Goal: Transaction & Acquisition: Purchase product/service

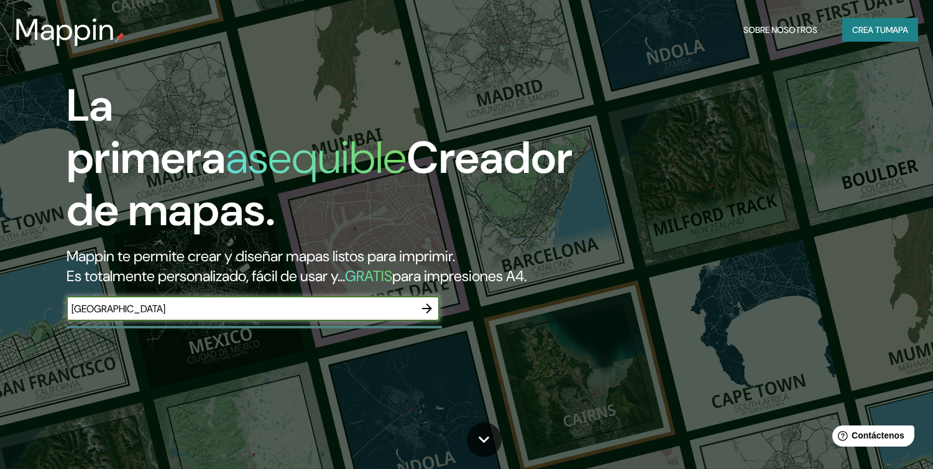
type input "[GEOGRAPHIC_DATA]"
click at [427, 316] on icon "button" at bounding box center [426, 308] width 15 height 15
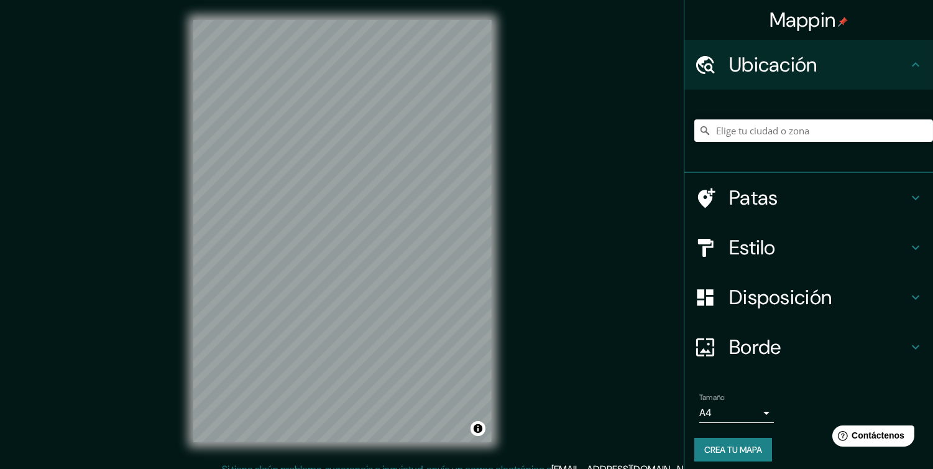
click at [785, 116] on div at bounding box center [813, 130] width 239 height 62
click at [785, 124] on input "Elige tu ciudad o zona" at bounding box center [813, 130] width 239 height 22
click at [873, 195] on h4 "Patas" at bounding box center [818, 197] width 179 height 25
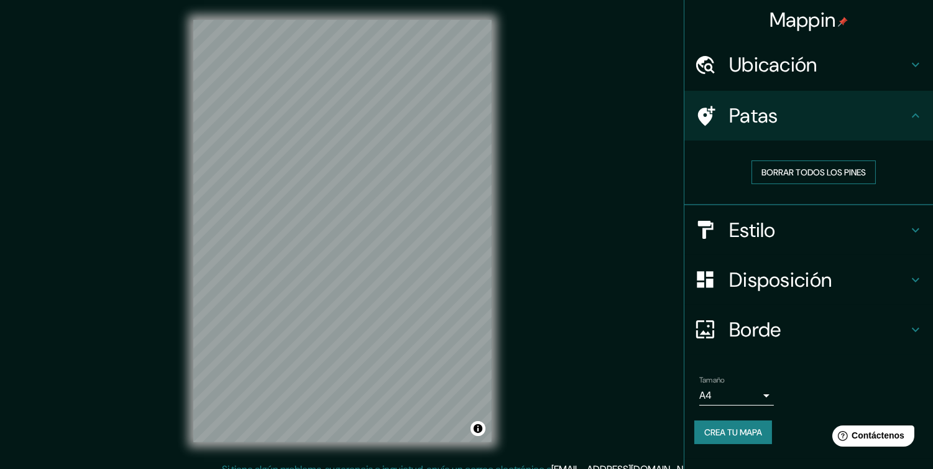
click at [847, 176] on font "Borrar todos los pines" at bounding box center [813, 172] width 104 height 11
click at [836, 170] on font "Borrar todos los pines" at bounding box center [813, 172] width 104 height 11
click at [807, 219] on h4 "Estilo" at bounding box center [818, 229] width 179 height 25
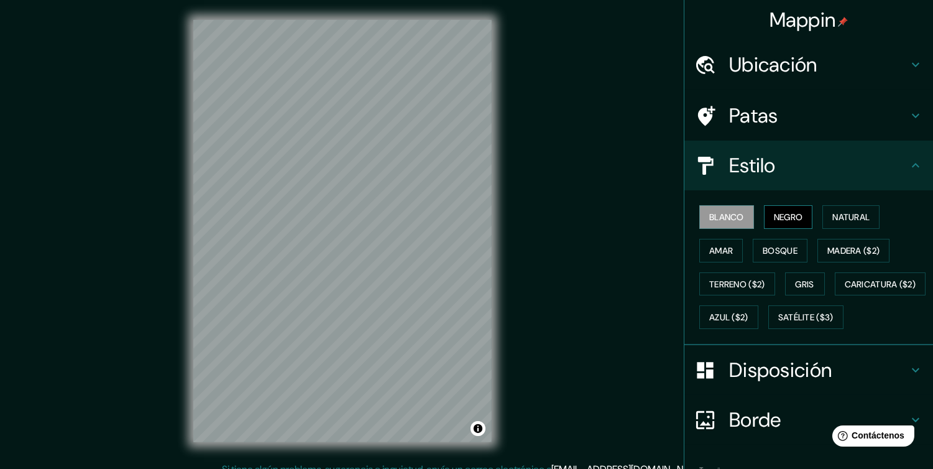
click at [785, 212] on font "Negro" at bounding box center [788, 216] width 29 height 11
click at [844, 290] on font "Caricatura ($2)" at bounding box center [879, 283] width 71 height 11
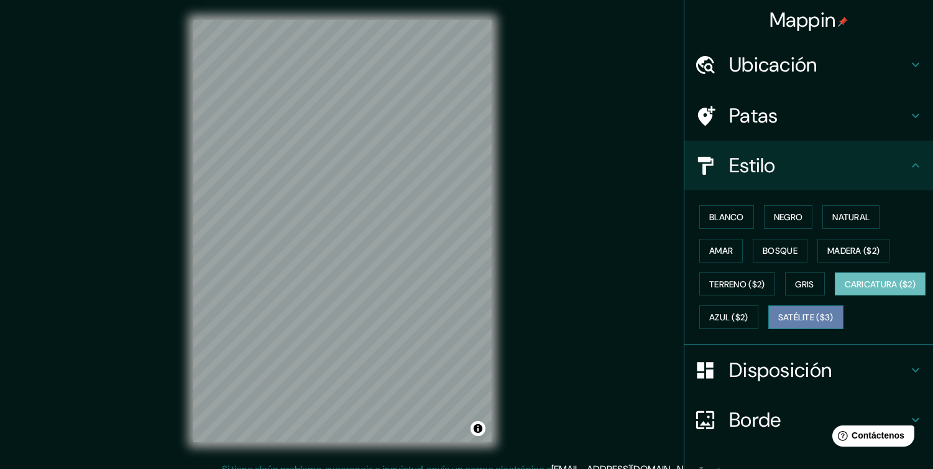
click at [778, 323] on font "Satélite ($3)" at bounding box center [805, 317] width 55 height 11
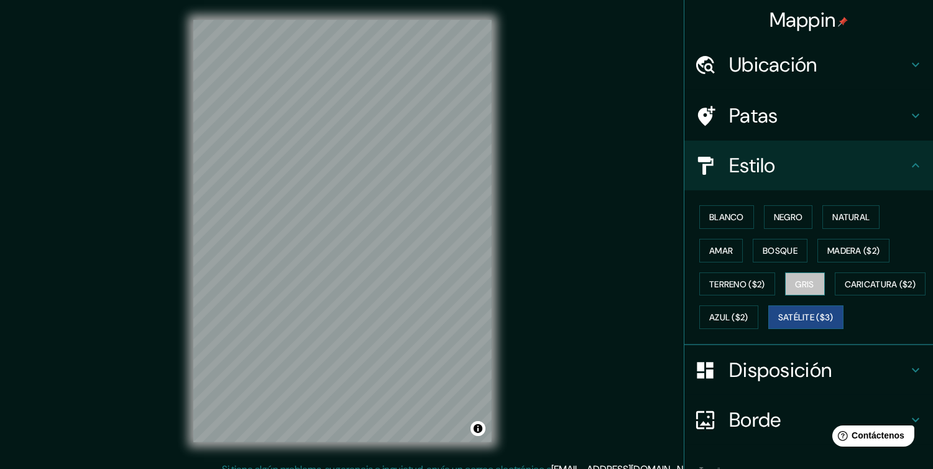
click at [800, 293] on button "Gris" at bounding box center [805, 284] width 40 height 24
click at [849, 217] on font "Natural" at bounding box center [850, 216] width 37 height 11
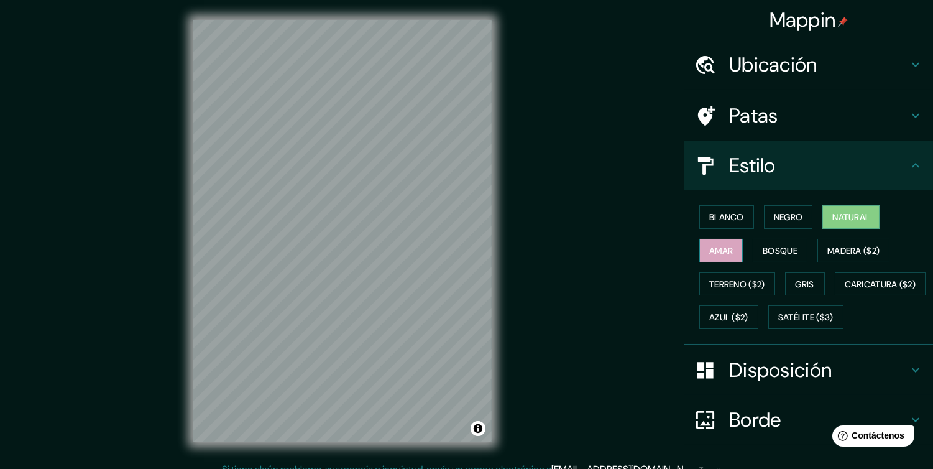
click at [728, 251] on button "Amar" at bounding box center [720, 251] width 43 height 24
click at [719, 213] on font "Blanco" at bounding box center [726, 216] width 35 height 11
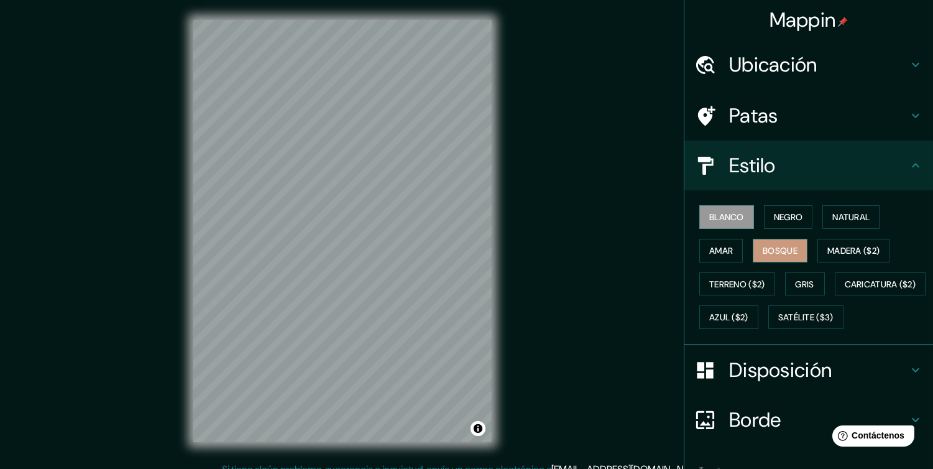
click at [774, 249] on font "Bosque" at bounding box center [779, 250] width 35 height 11
click at [778, 209] on font "Negro" at bounding box center [788, 217] width 29 height 16
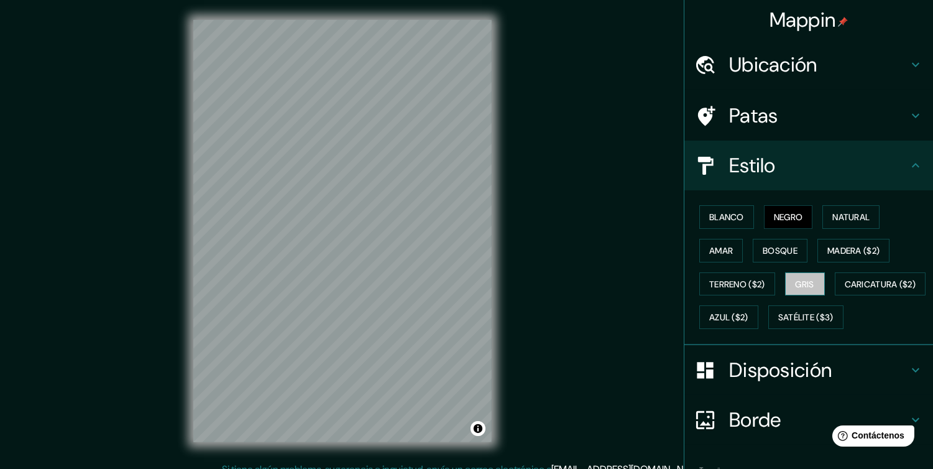
click at [800, 280] on font "Gris" at bounding box center [804, 283] width 19 height 11
click at [798, 170] on h4 "Estilo" at bounding box center [818, 165] width 179 height 25
click at [768, 329] on button "Satélite ($3)" at bounding box center [805, 317] width 75 height 24
click at [812, 301] on div "Blanco Negro Natural Amar Bosque Madera ($2) Terreno ($2) Gris Caricatura ($2) …" at bounding box center [813, 267] width 239 height 134
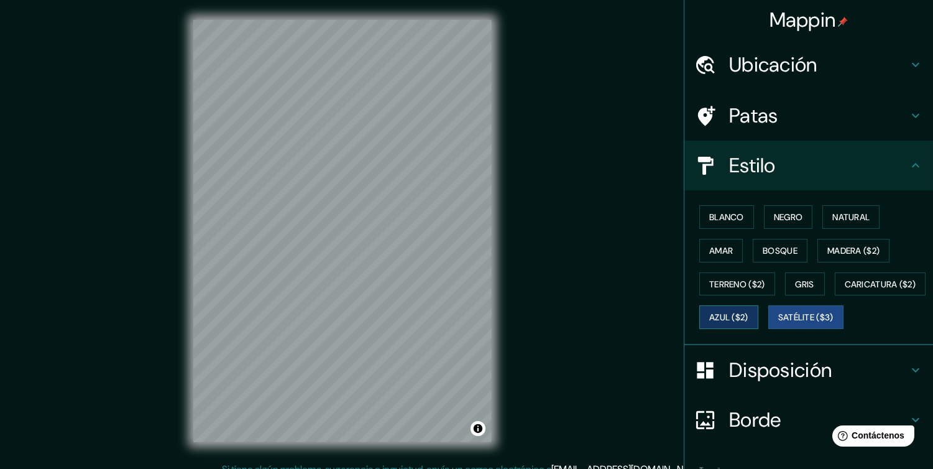
click at [748, 309] on font "Azul ($2)" at bounding box center [728, 317] width 39 height 16
click at [755, 284] on font "Terreno ($2)" at bounding box center [737, 283] width 56 height 11
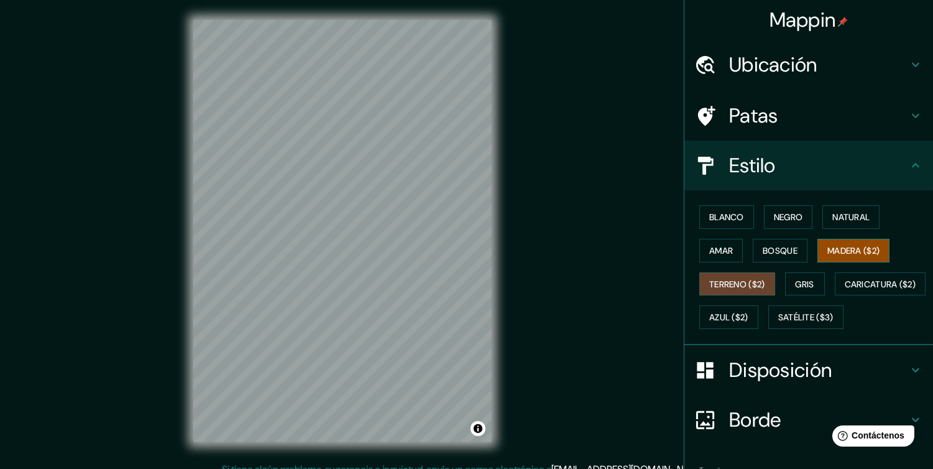
click at [829, 246] on font "Madera ($2)" at bounding box center [853, 250] width 52 height 11
click at [841, 213] on font "Natural" at bounding box center [850, 216] width 37 height 11
click at [833, 240] on button "Madera ($2)" at bounding box center [853, 251] width 72 height 24
click at [834, 221] on font "Natural" at bounding box center [850, 216] width 37 height 11
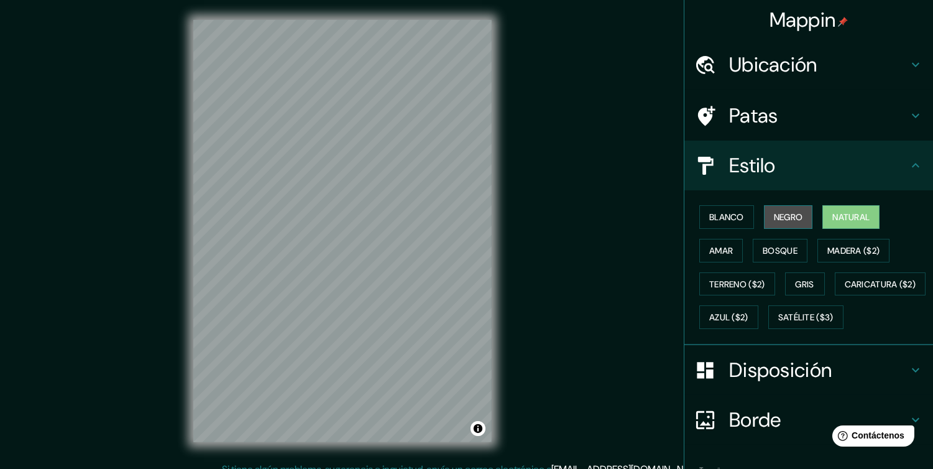
click at [774, 211] on font "Negro" at bounding box center [788, 216] width 29 height 11
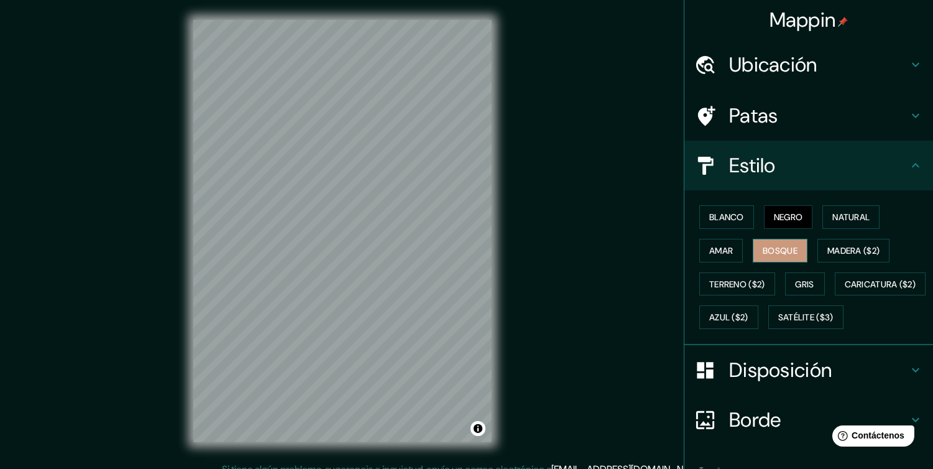
click at [769, 251] on font "Bosque" at bounding box center [779, 250] width 35 height 11
click at [716, 219] on font "Blanco" at bounding box center [726, 216] width 35 height 11
click at [835, 155] on h4 "Estilo" at bounding box center [818, 165] width 179 height 25
click at [908, 165] on icon at bounding box center [915, 165] width 15 height 15
click at [908, 158] on icon at bounding box center [915, 165] width 15 height 15
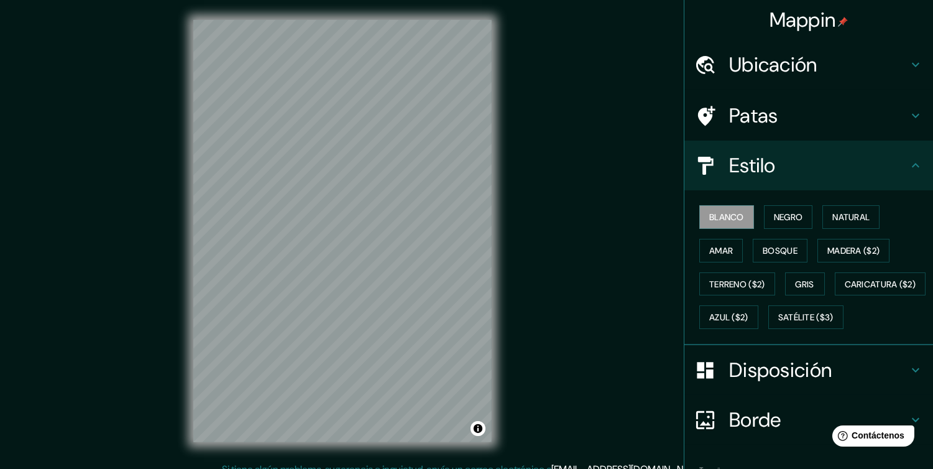
click at [833, 382] on h4 "Disposición" at bounding box center [818, 369] width 179 height 25
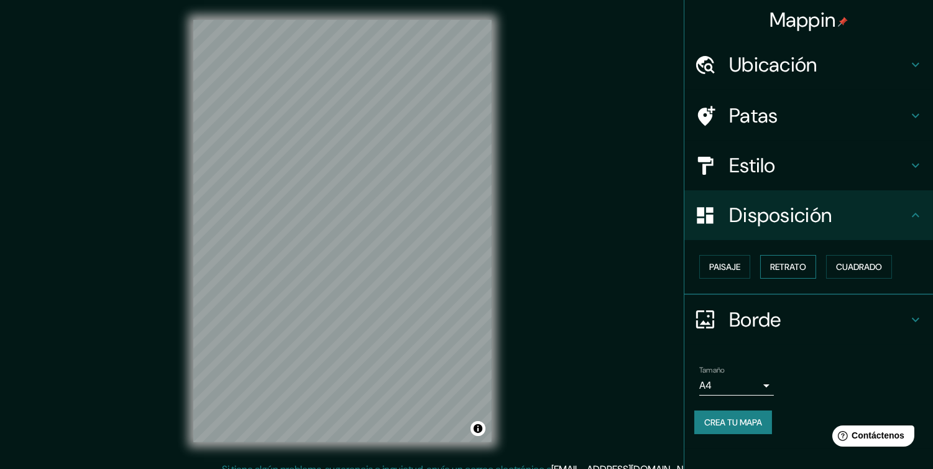
click at [789, 271] on font "Retrato" at bounding box center [788, 266] width 36 height 11
click at [740, 268] on font "Paisaje" at bounding box center [724, 266] width 31 height 11
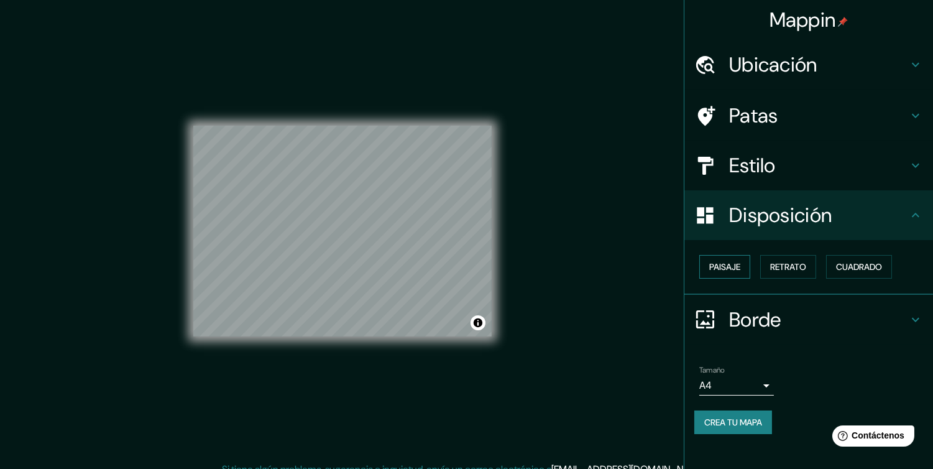
click at [725, 264] on font "Paisaje" at bounding box center [724, 266] width 31 height 11
click at [802, 261] on font "Retrato" at bounding box center [788, 266] width 36 height 11
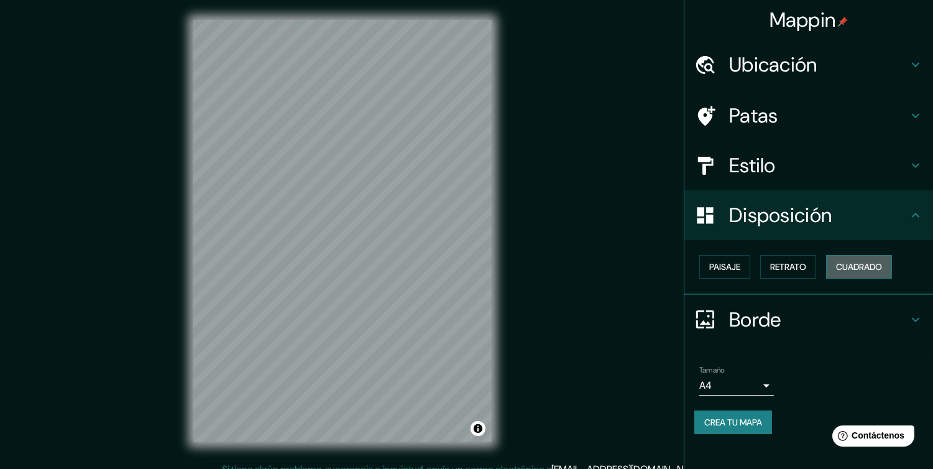
click at [866, 268] on font "Cuadrado" at bounding box center [859, 266] width 46 height 11
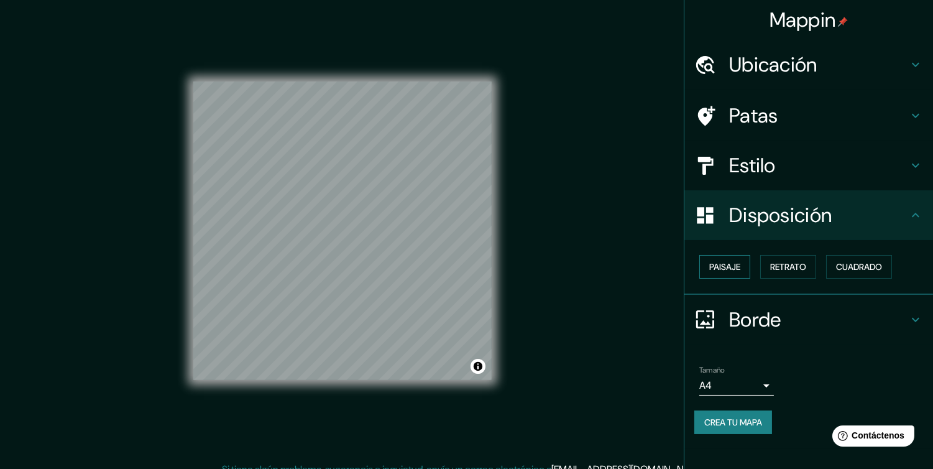
click at [744, 270] on button "Paisaje" at bounding box center [724, 267] width 51 height 24
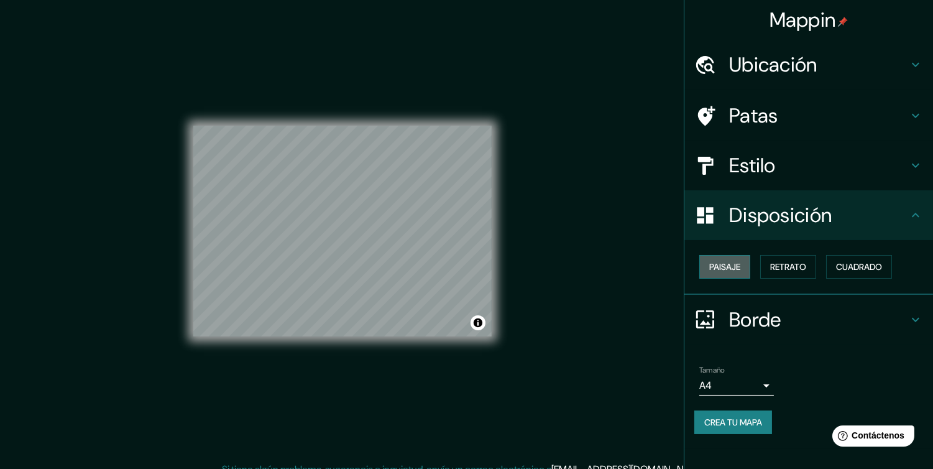
click at [725, 267] on font "Paisaje" at bounding box center [724, 266] width 31 height 11
click at [800, 262] on font "Retrato" at bounding box center [788, 266] width 36 height 11
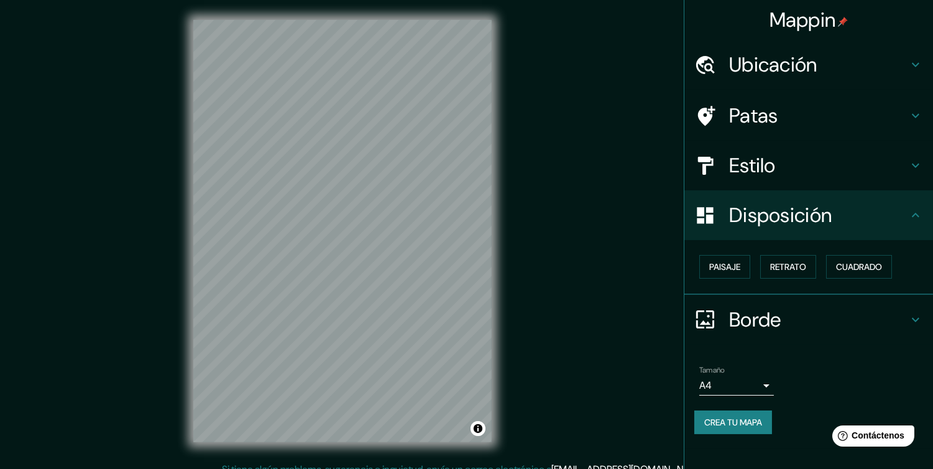
click at [746, 382] on body "Mappin Ubicación Patas Estilo Disposición Paisaje Retrato Cuadrado Borde Elige …" at bounding box center [466, 234] width 933 height 469
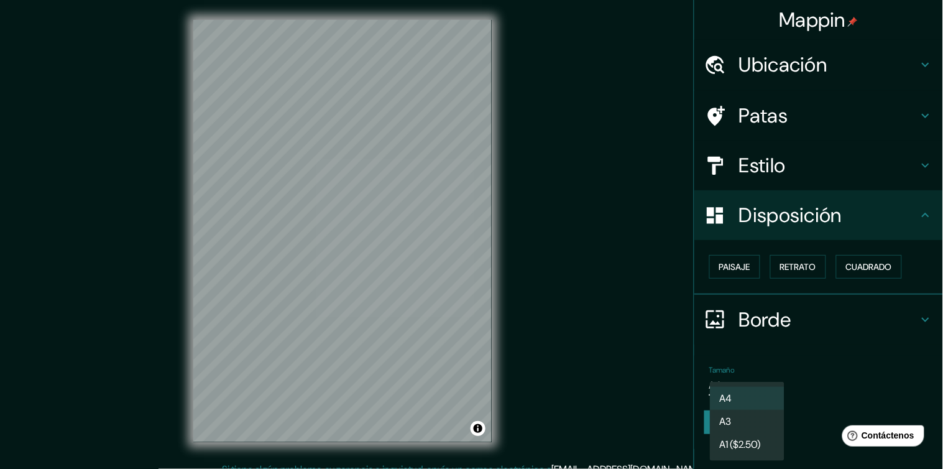
click at [761, 418] on li "A3" at bounding box center [747, 420] width 75 height 23
type input "a4"
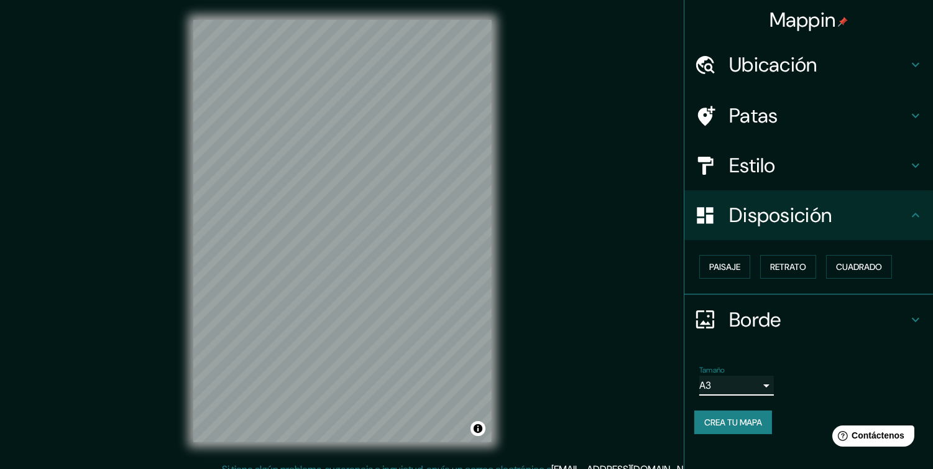
scroll to position [12, 0]
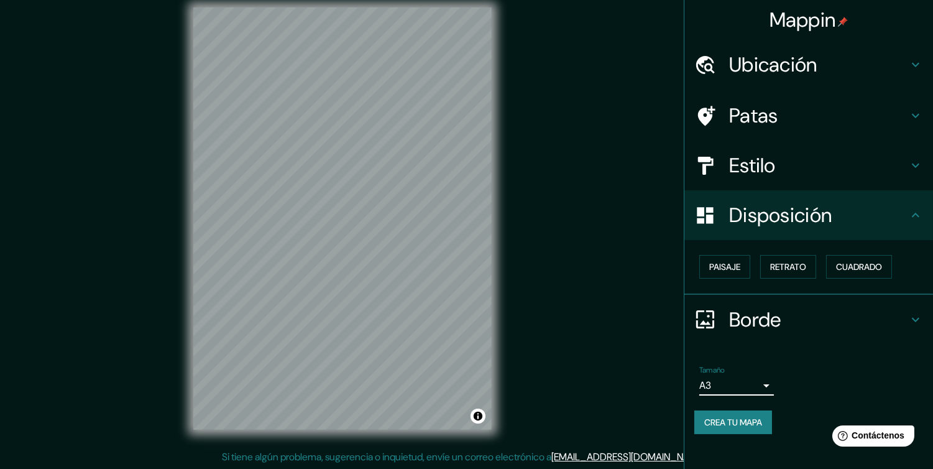
click at [910, 318] on icon at bounding box center [915, 319] width 15 height 15
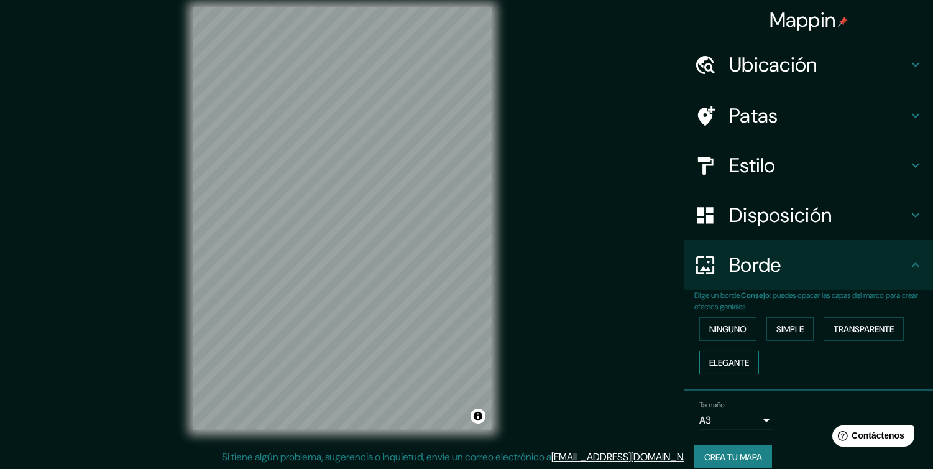
click at [737, 368] on font "Elegante" at bounding box center [729, 362] width 40 height 16
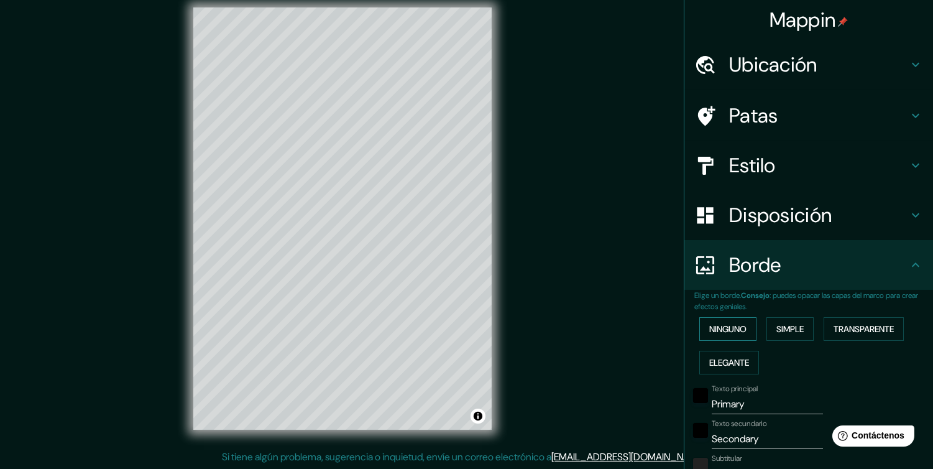
click at [729, 330] on font "Ninguno" at bounding box center [727, 328] width 37 height 11
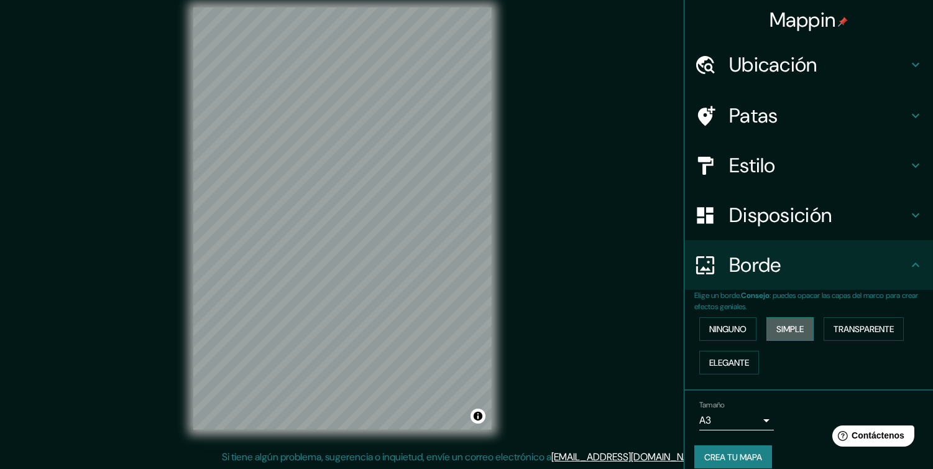
click at [776, 334] on font "Simple" at bounding box center [789, 329] width 27 height 16
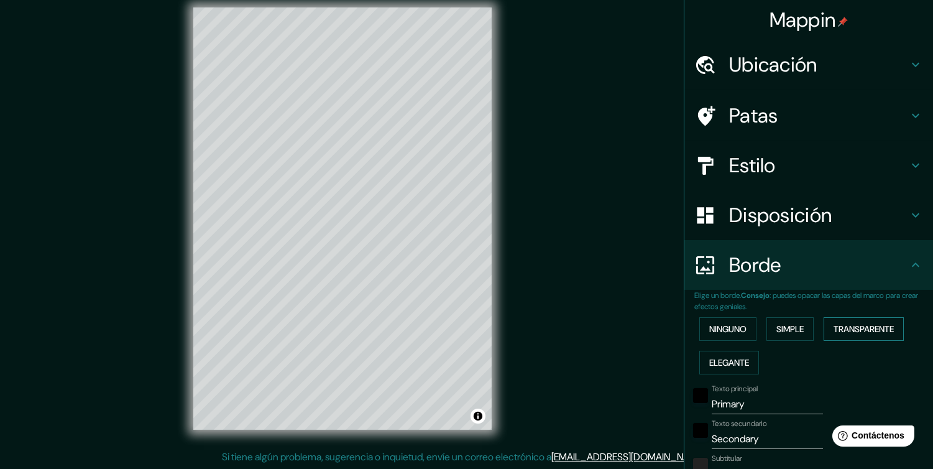
click at [837, 325] on font "Transparente" at bounding box center [863, 328] width 60 height 11
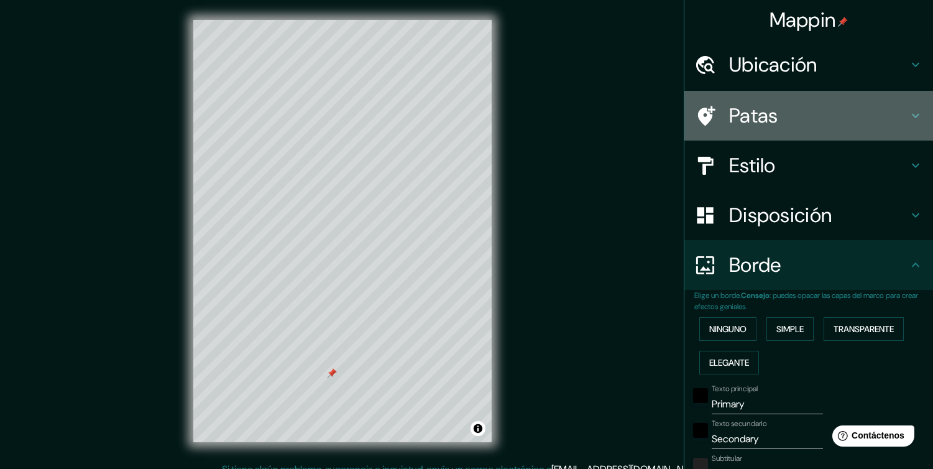
click at [749, 104] on font "Patas" at bounding box center [753, 116] width 49 height 26
type input "230"
type input "38"
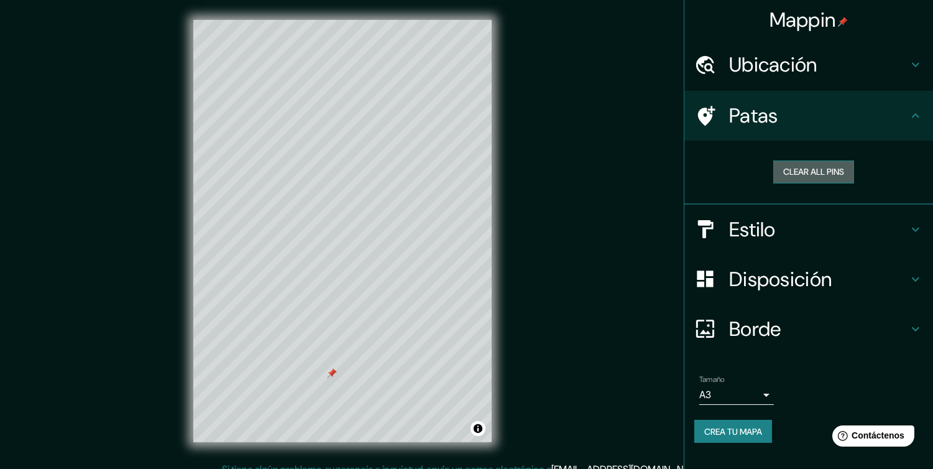
click at [808, 165] on button "Clear all pins" at bounding box center [813, 171] width 81 height 23
click at [772, 70] on font "Ubicación" at bounding box center [773, 65] width 88 height 26
type input "230"
type input "38"
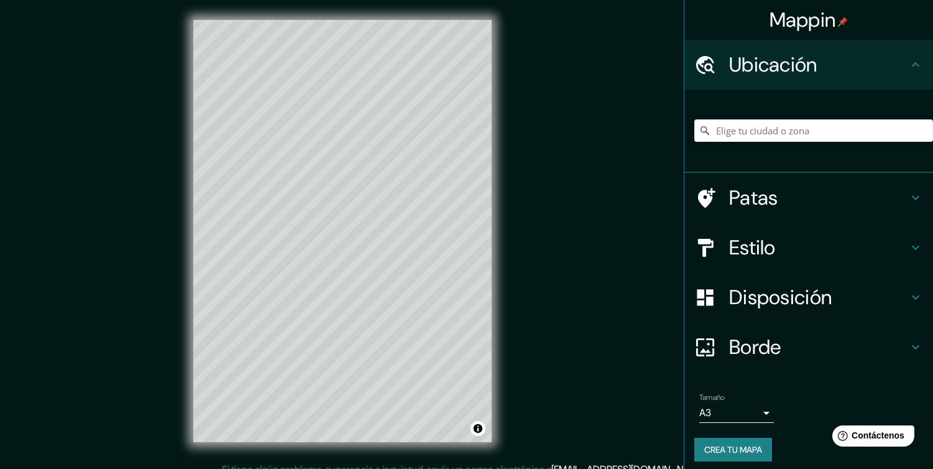
click at [769, 128] on input "Elige tu ciudad o zona" at bounding box center [813, 130] width 239 height 22
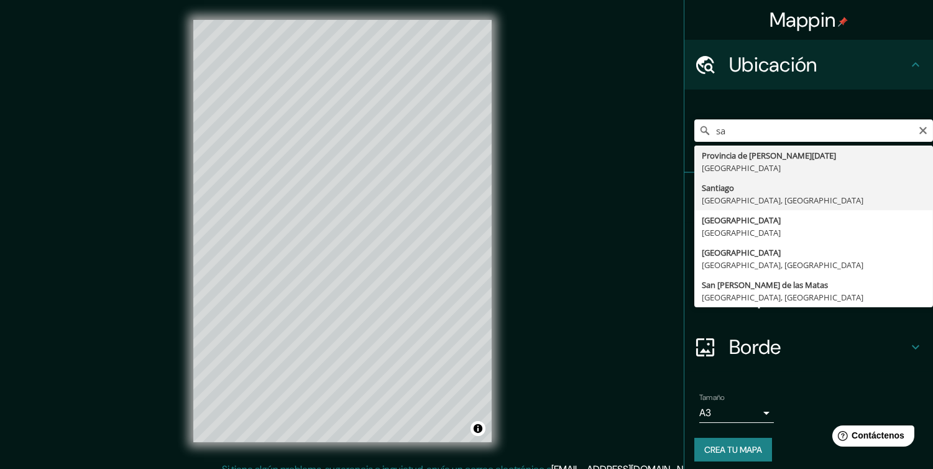
type input "[GEOGRAPHIC_DATA], [GEOGRAPHIC_DATA], [GEOGRAPHIC_DATA]"
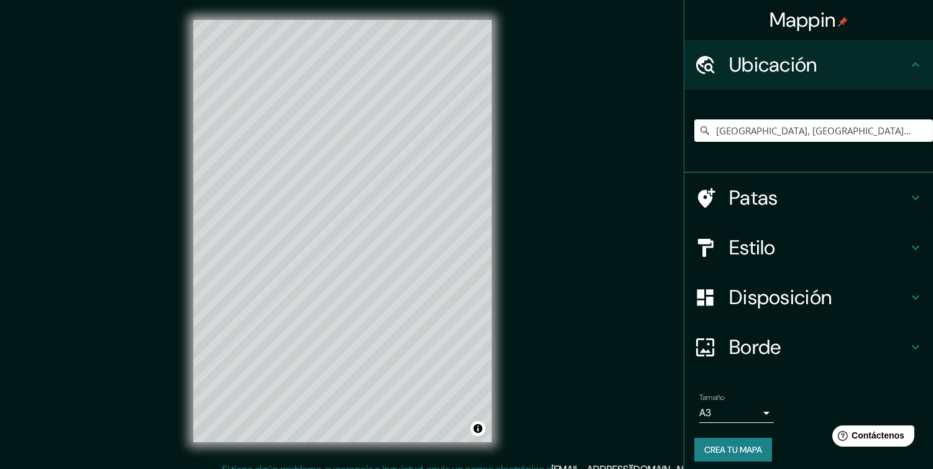
click at [760, 350] on font "Borde" at bounding box center [755, 347] width 52 height 26
type input "230"
type input "38"
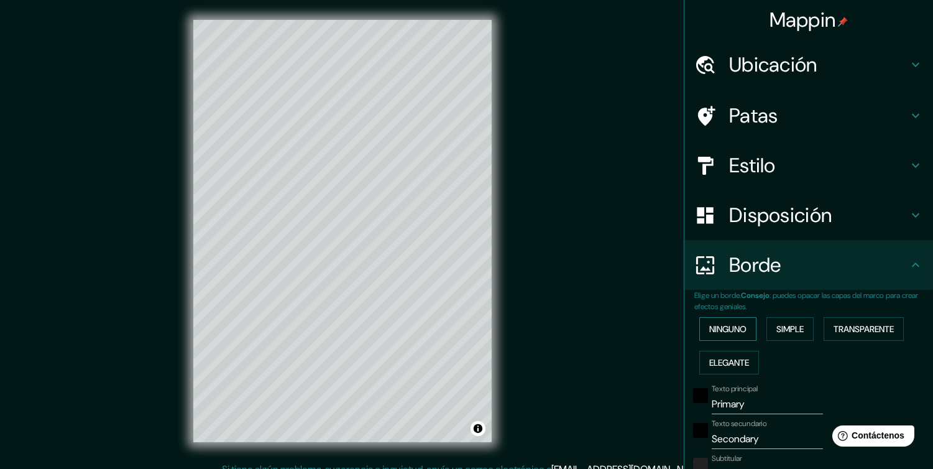
click at [731, 329] on font "Ninguno" at bounding box center [727, 328] width 37 height 11
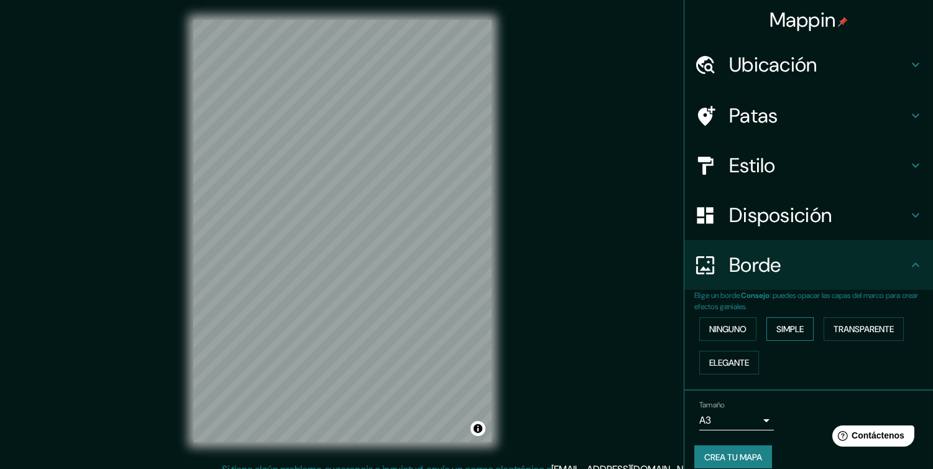
click at [784, 326] on font "Simple" at bounding box center [789, 328] width 27 height 11
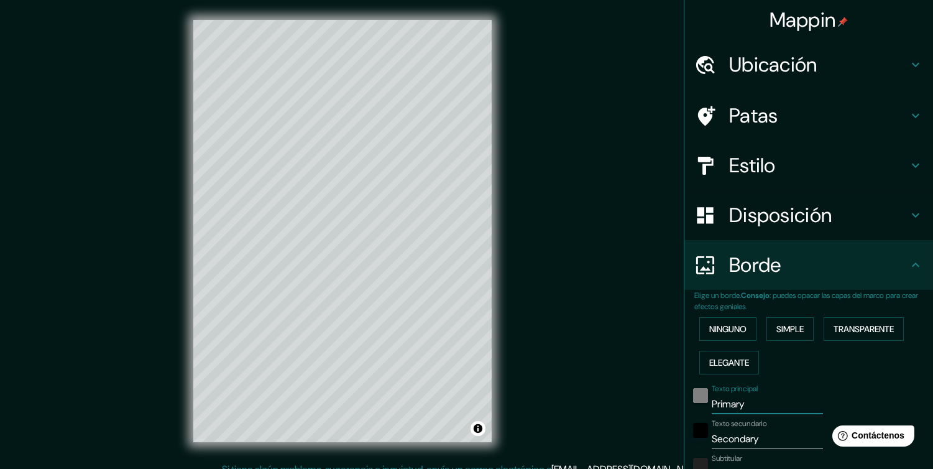
click at [696, 398] on div "Texto principal Primary" at bounding box center [791, 399] width 204 height 30
type input "38"
drag, startPoint x: 756, startPoint y: 432, endPoint x: 674, endPoint y: 438, distance: 81.6
click at [684, 438] on div "Elige un borde. Consejo : puedes opacar las capas del marco para crear efectos …" at bounding box center [808, 453] width 249 height 327
type input "38"
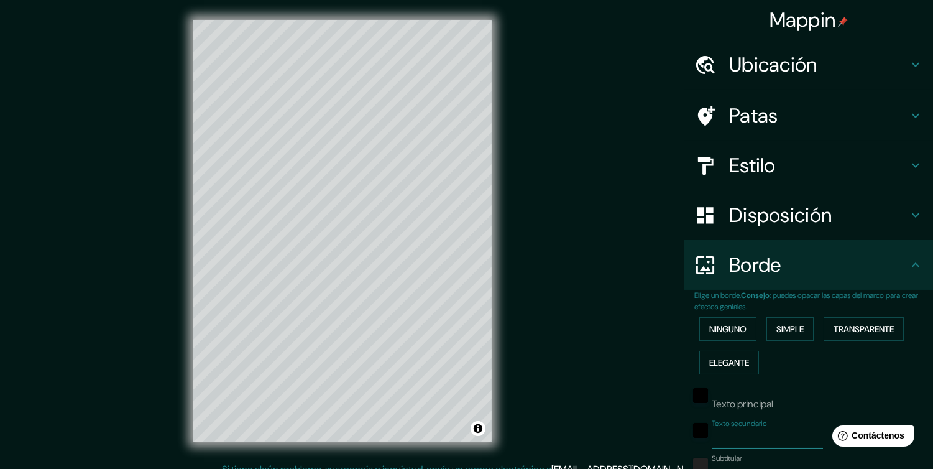
scroll to position [160, 0]
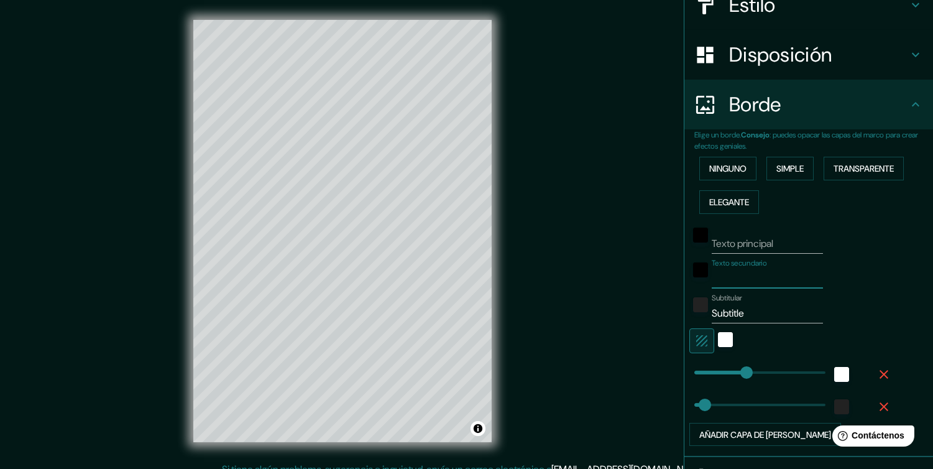
click at [740, 308] on input "Subtitle" at bounding box center [766, 313] width 111 height 20
drag, startPoint x: 740, startPoint y: 308, endPoint x: 678, endPoint y: 309, distance: 62.1
click at [684, 309] on div "Elige un borde. Consejo : puedes opacar las capas del marco para crear efectos …" at bounding box center [808, 292] width 249 height 327
type input "38"
type input "86"
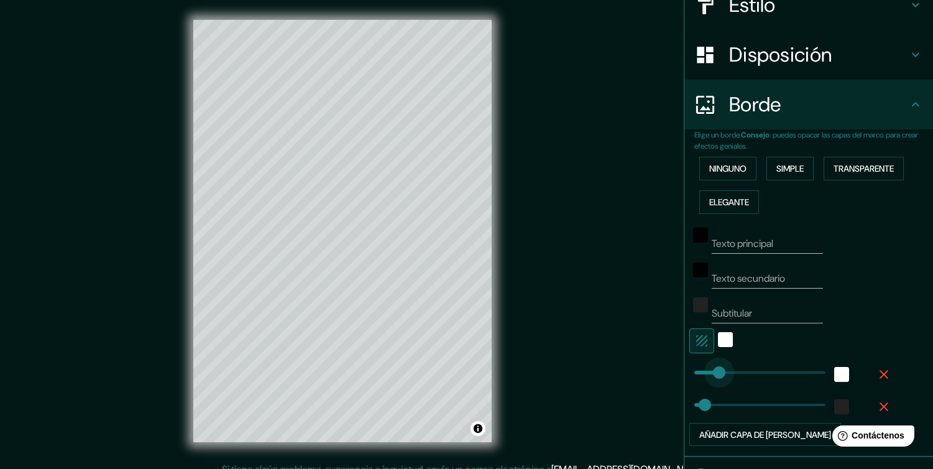
drag, startPoint x: 731, startPoint y: 368, endPoint x: 706, endPoint y: 365, distance: 24.4
type input "38"
type input "72"
type input "38"
type input "56"
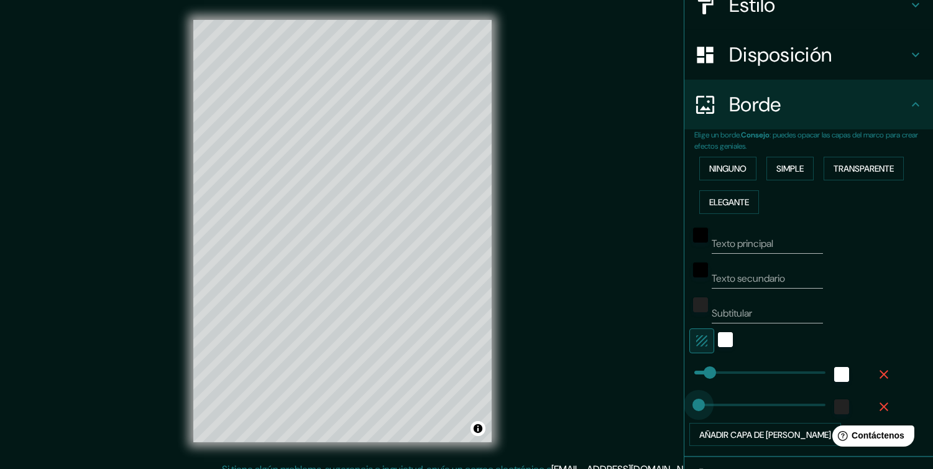
type input "15"
type input "22"
type input "29"
click at [718, 338] on div "blanco" at bounding box center [725, 339] width 15 height 15
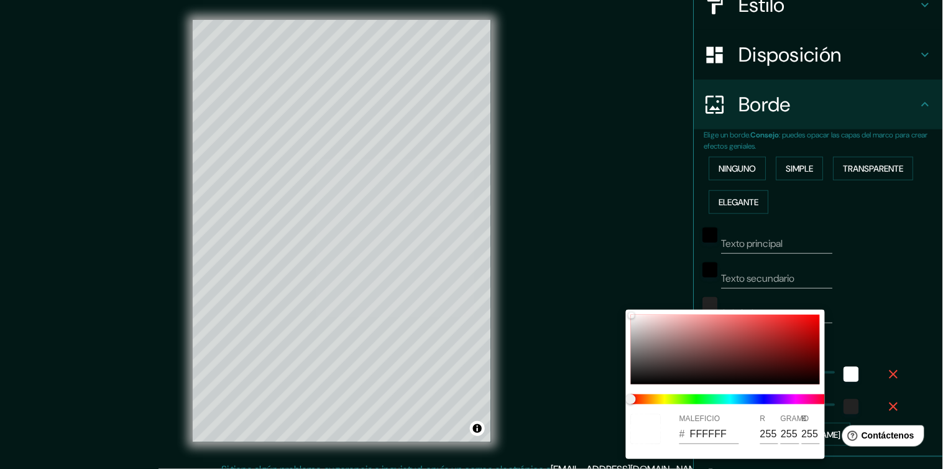
click at [879, 288] on div at bounding box center [471, 234] width 943 height 469
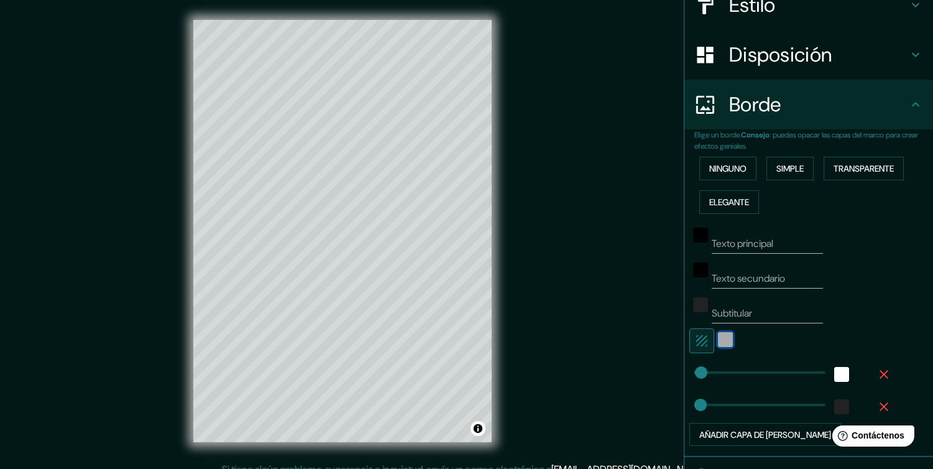
click at [718, 338] on div "blanco" at bounding box center [725, 339] width 15 height 15
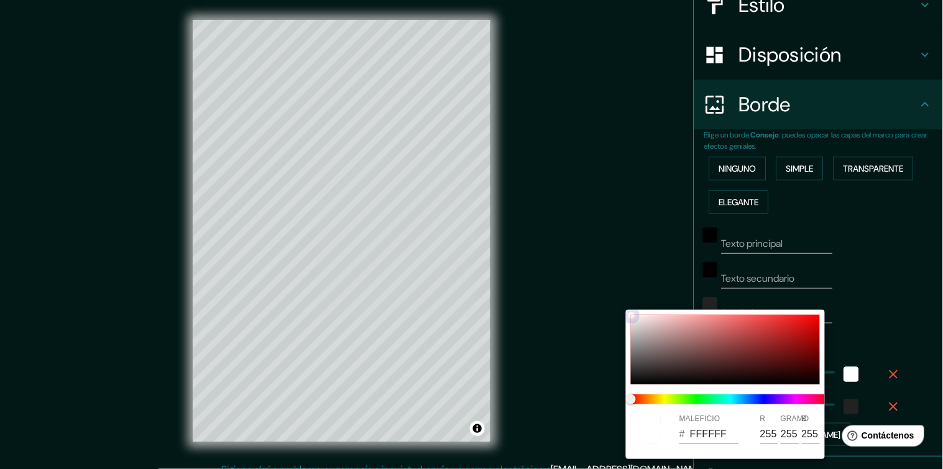
type input "A18E8E"
type input "161"
type input "142"
type input "BFB3B3"
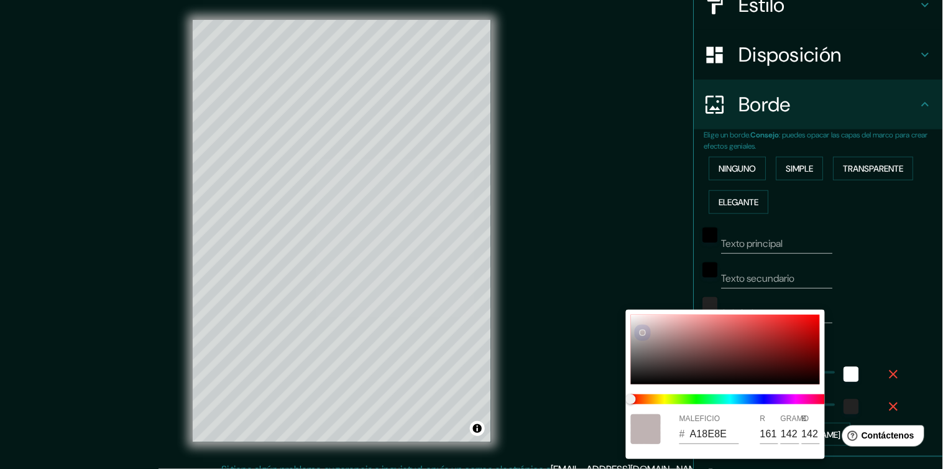
type input "191"
type input "179"
type input "C6BCBC"
type input "198"
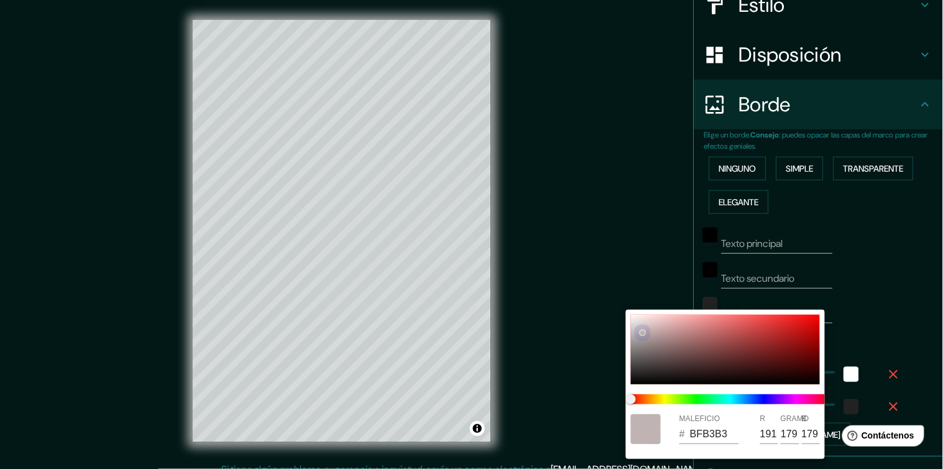
type input "188"
type input "C8BFBF"
type input "200"
type input "191"
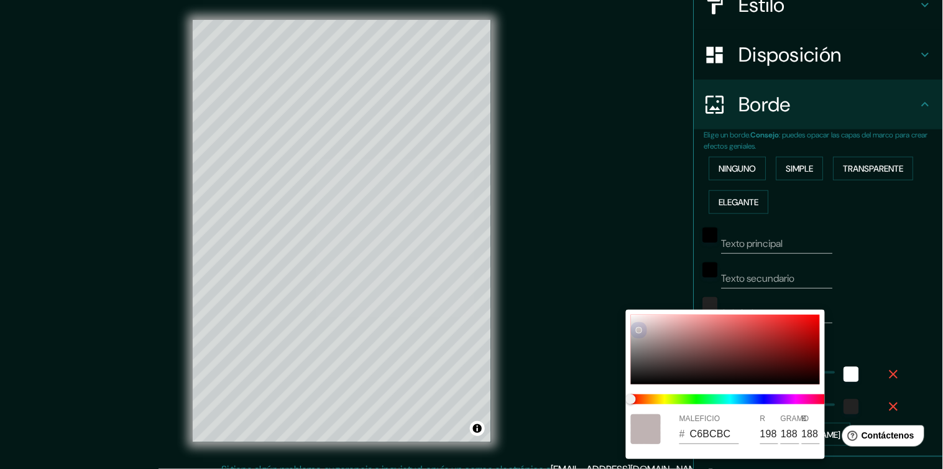
type input "191"
type input "C8C0C0"
type input "192"
type input "CCC5C5"
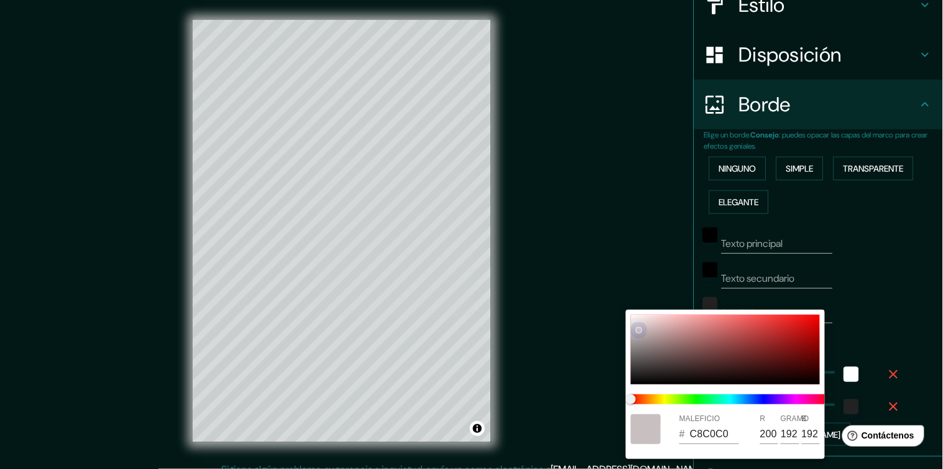
type input "204"
type input "197"
type input "D3CFCF"
type input "211"
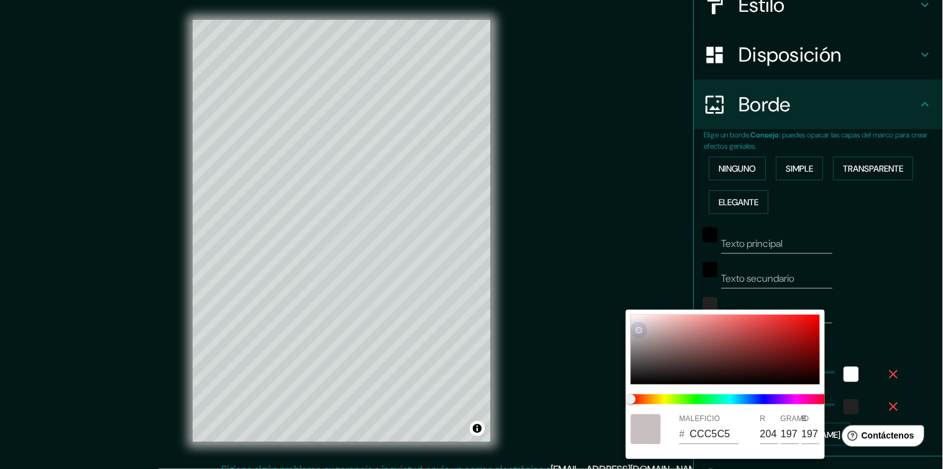
type input "207"
type input "D6D2D2"
type input "214"
type input "210"
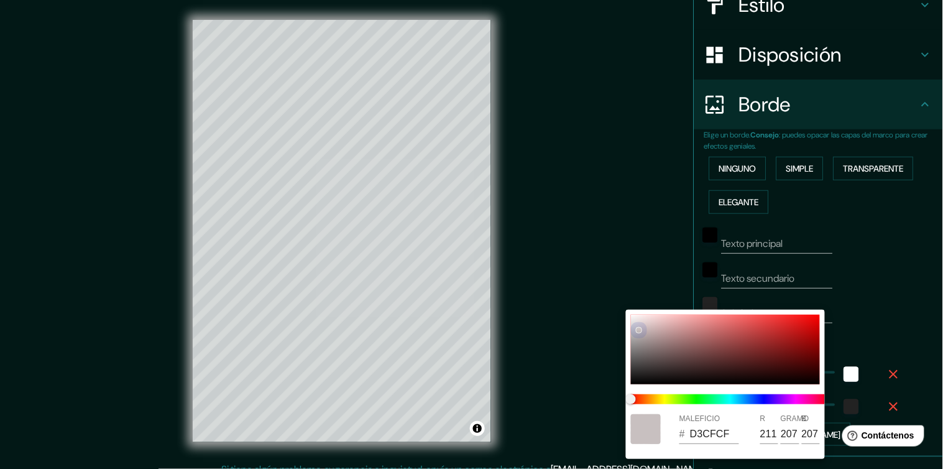
type input "210"
type input "D6D4D4"
type input "212"
type input "D8D7D7"
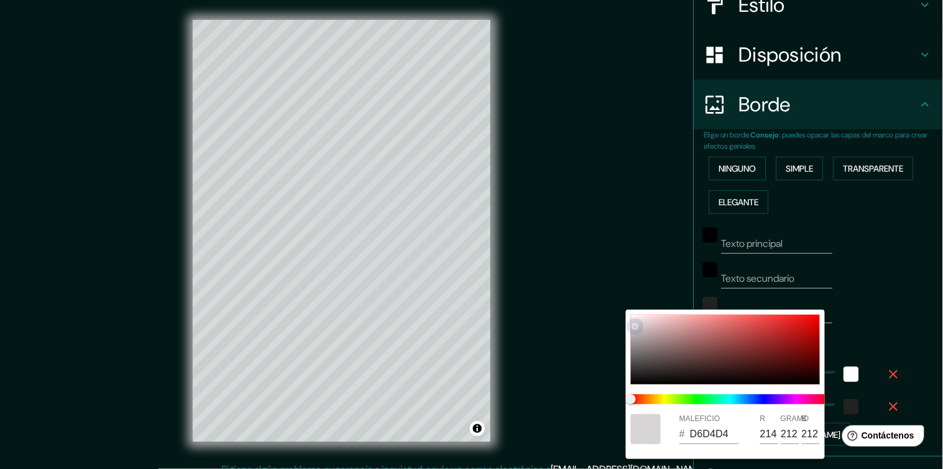
type input "216"
type input "215"
type input "DAD9D9"
type input "218"
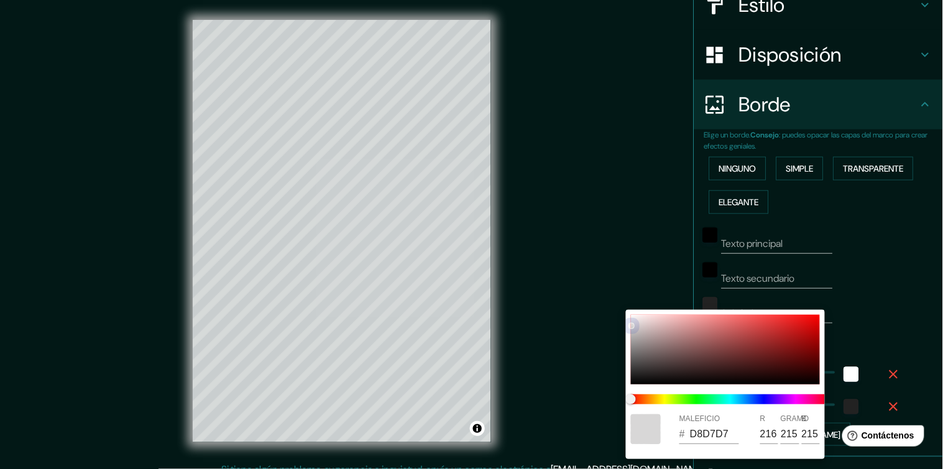
type input "217"
type input "DCDCDC"
type input "220"
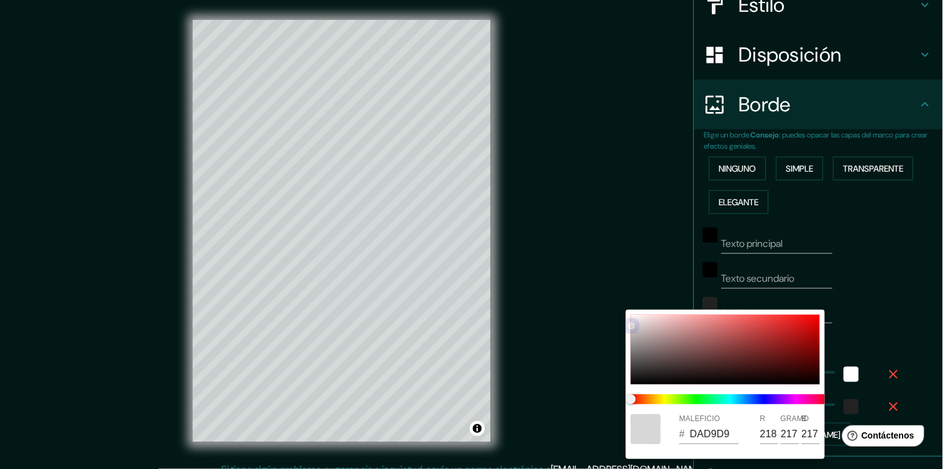
type input "220"
type input "DFDFDF"
type input "223"
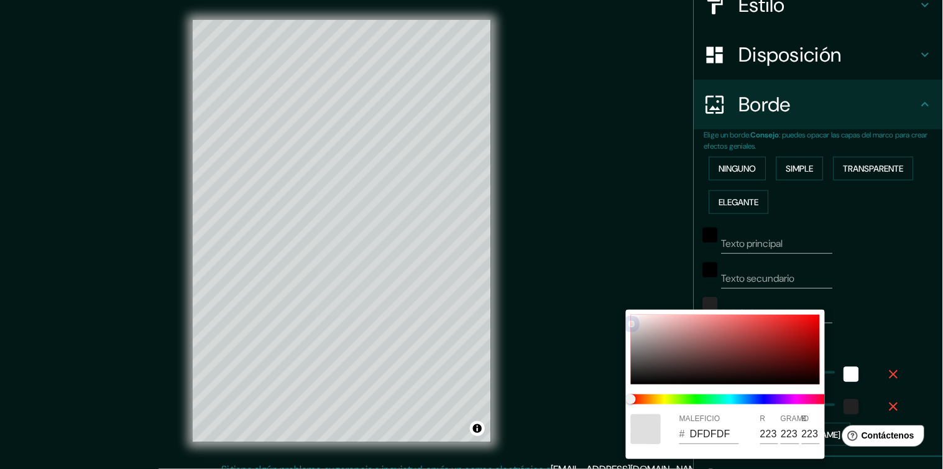
type input "E6E6E6"
type input "230"
drag, startPoint x: 642, startPoint y: 332, endPoint x: 626, endPoint y: 314, distance: 24.2
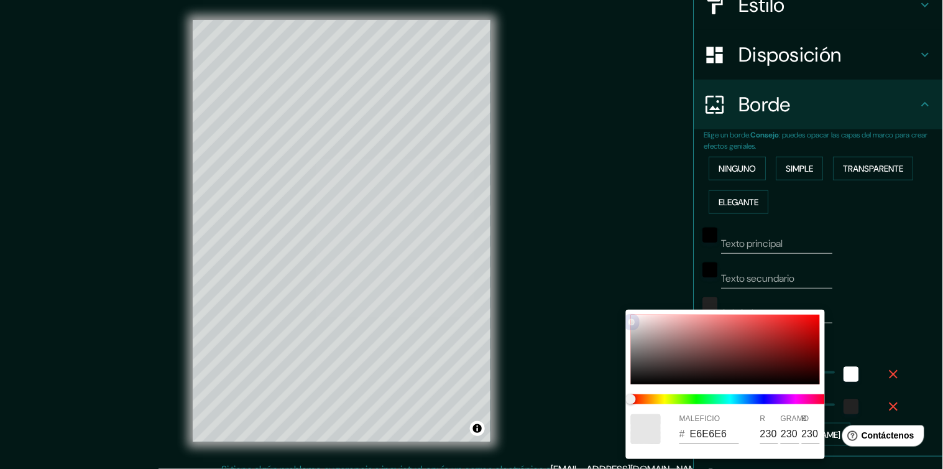
click at [626, 314] on div "MALEFICIO # E6E6E6 R 230 GRAMO 230 B 230" at bounding box center [725, 383] width 199 height 149
click at [843, 272] on div at bounding box center [471, 234] width 943 height 469
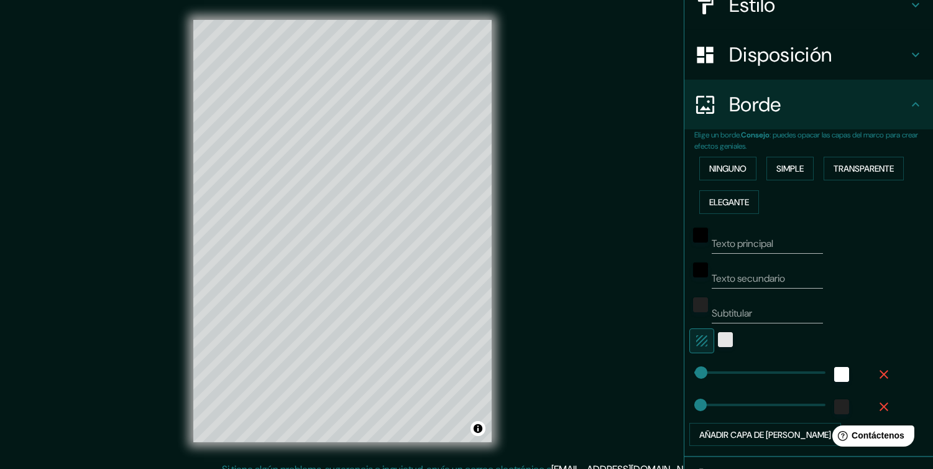
click at [698, 339] on icon "button" at bounding box center [701, 340] width 15 height 15
click at [725, 250] on input "Texto principal" at bounding box center [766, 244] width 111 height 20
type input "SANTIAGO"
click at [747, 269] on input "Texto secundario" at bounding box center [766, 278] width 111 height 20
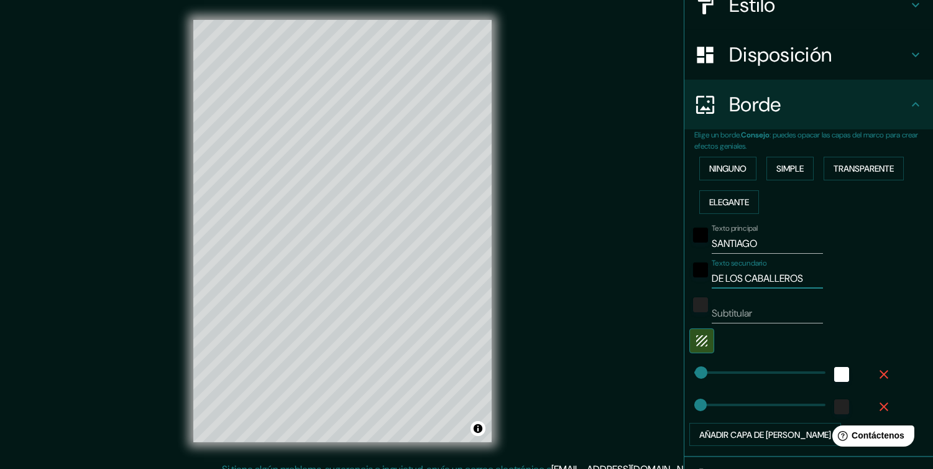
type input "DE LOS CABALLEROS"
click at [777, 314] on input "Subtitular" at bounding box center [766, 313] width 111 height 20
type input "S"
type input "40"
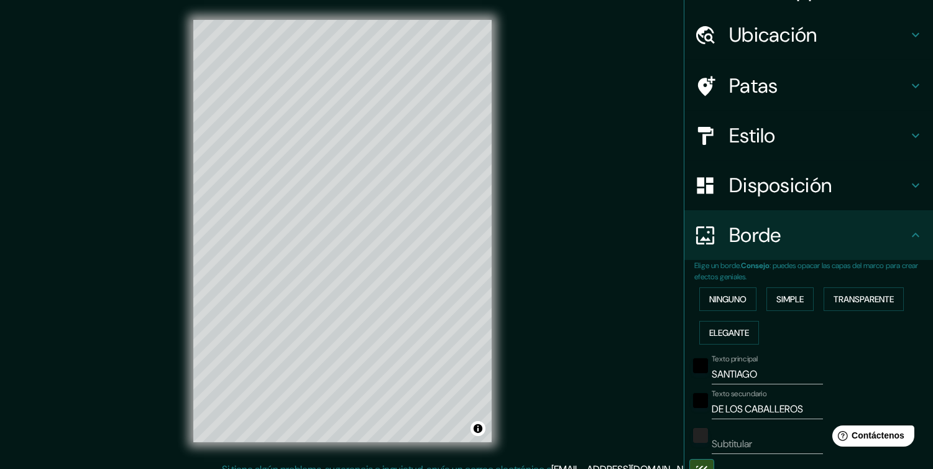
scroll to position [0, 0]
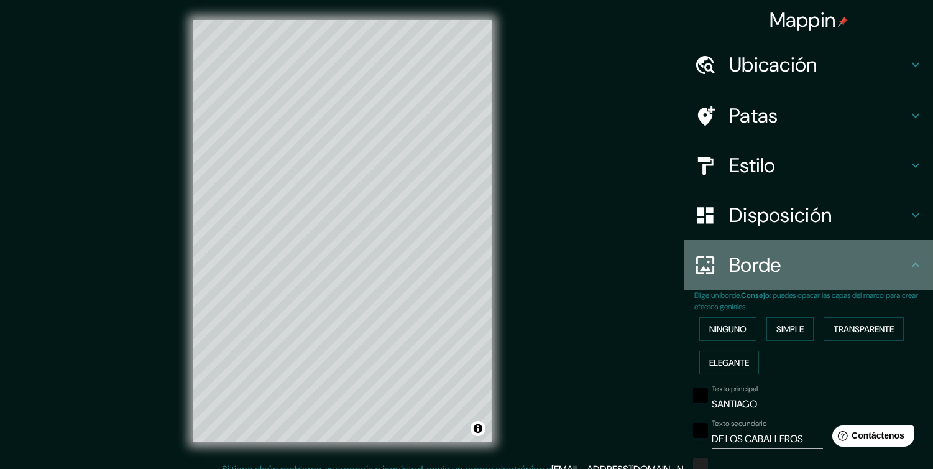
click at [886, 258] on h4 "Borde" at bounding box center [818, 264] width 179 height 25
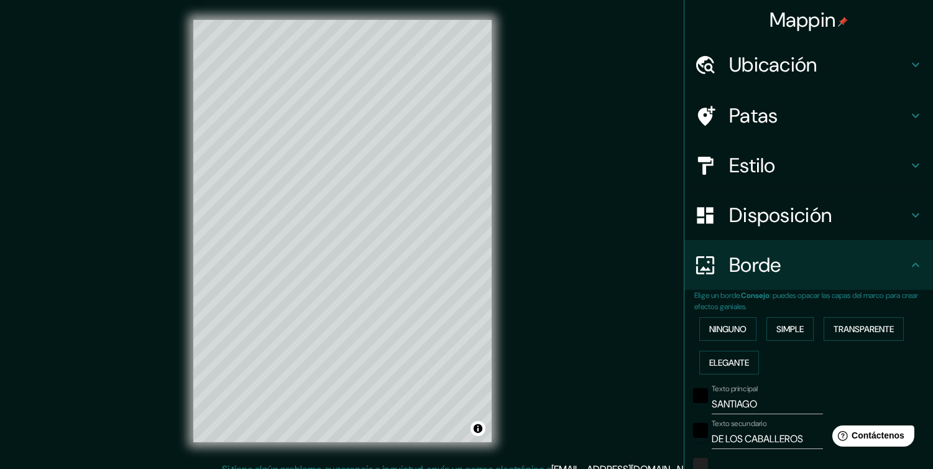
click at [839, 219] on h4 "Disposición" at bounding box center [818, 215] width 179 height 25
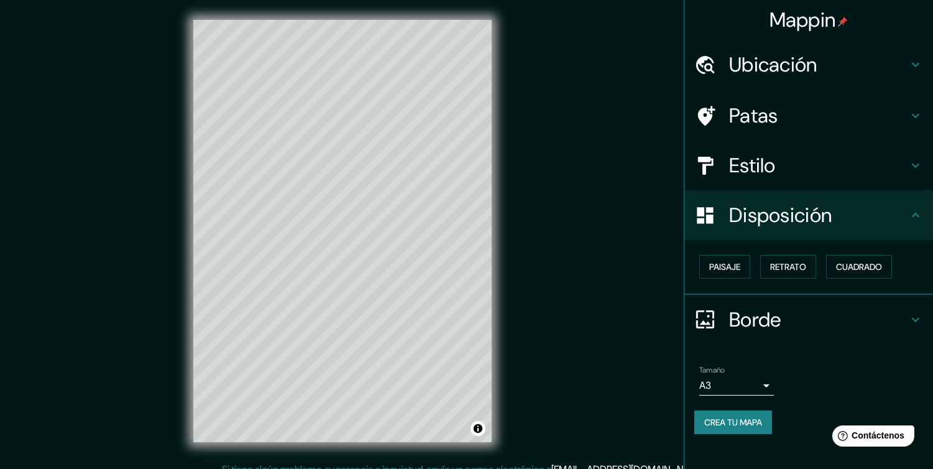
scroll to position [12, 0]
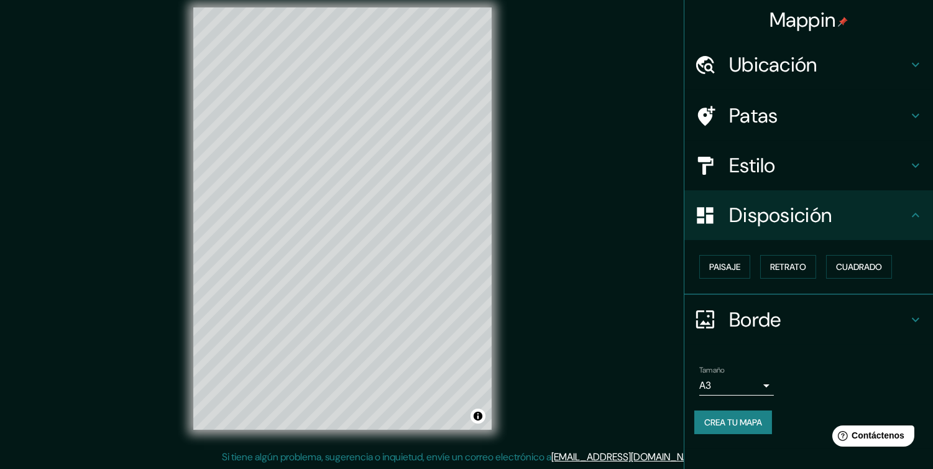
click at [833, 15] on font "Mappin" at bounding box center [802, 20] width 66 height 26
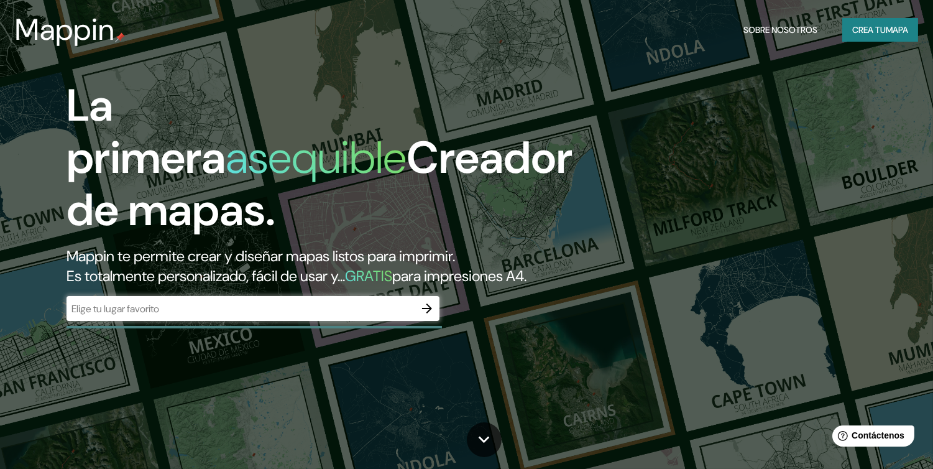
drag, startPoint x: 326, startPoint y: 305, endPoint x: 331, endPoint y: 295, distance: 12.0
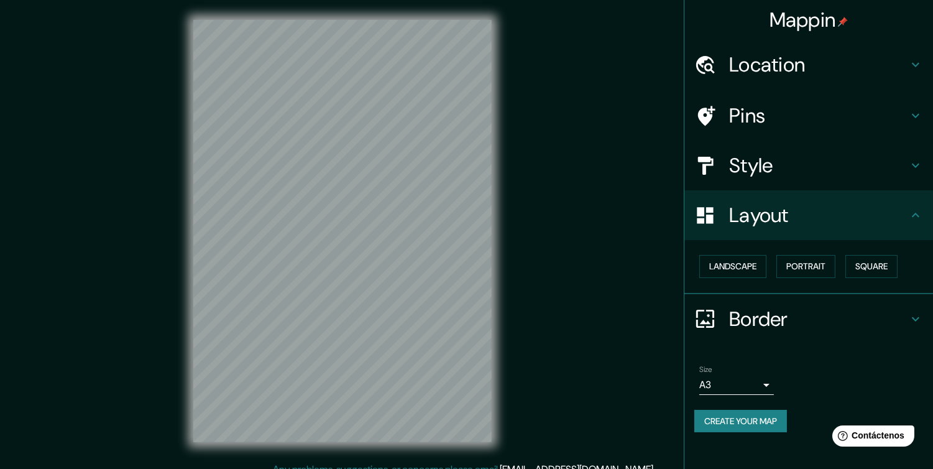
scroll to position [12, 0]
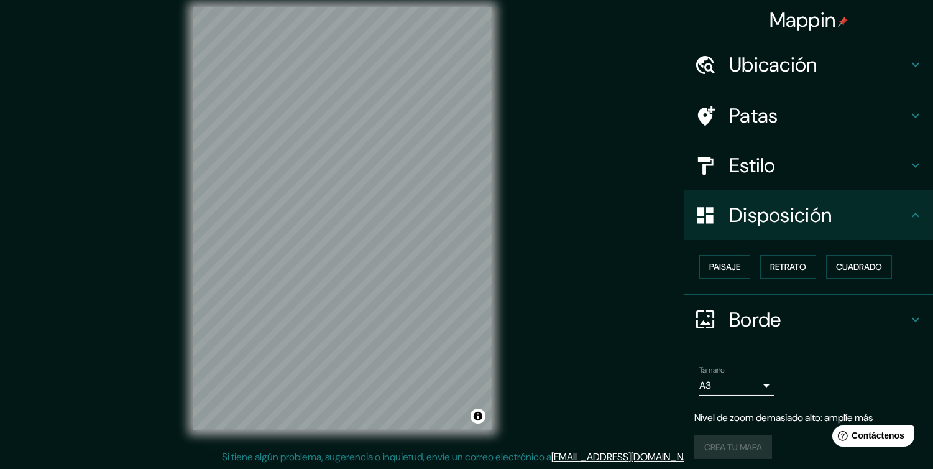
click at [790, 47] on div "Ubicación" at bounding box center [808, 65] width 249 height 50
type input "44"
type input "24"
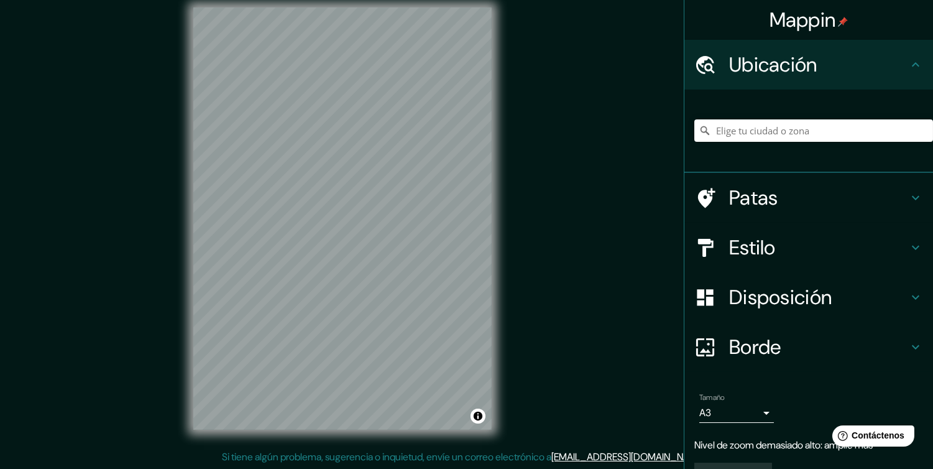
click at [777, 111] on div at bounding box center [813, 130] width 239 height 62
click at [777, 123] on input "Elige tu ciudad o zona" at bounding box center [813, 130] width 239 height 22
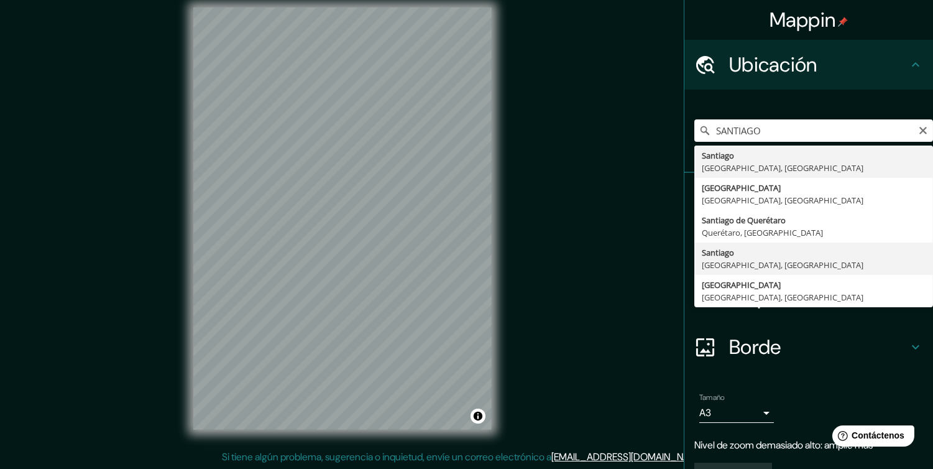
type input "[GEOGRAPHIC_DATA], [GEOGRAPHIC_DATA], [GEOGRAPHIC_DATA]"
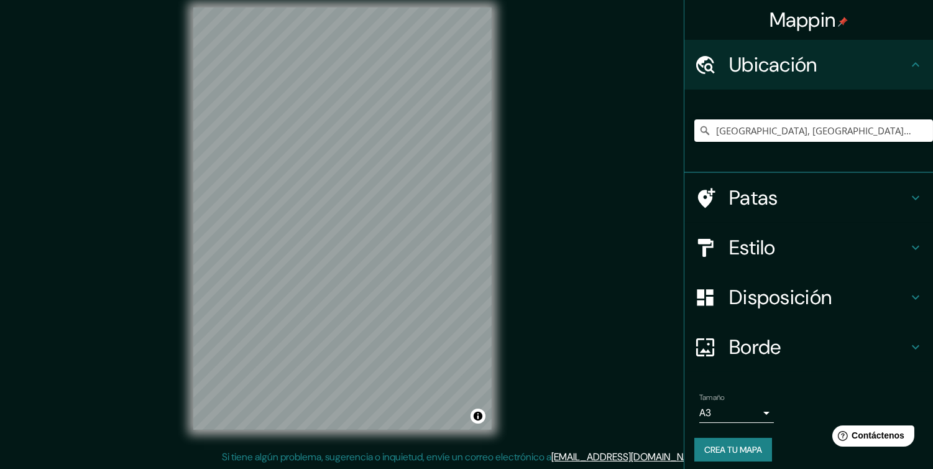
click at [805, 189] on h4 "Patas" at bounding box center [818, 197] width 179 height 25
type input "44"
type input "24"
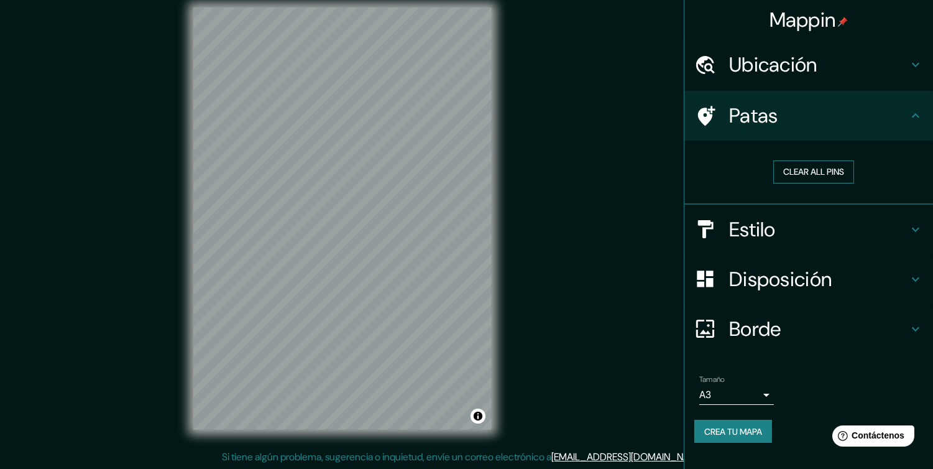
click at [812, 172] on button "Clear all pins" at bounding box center [813, 171] width 81 height 23
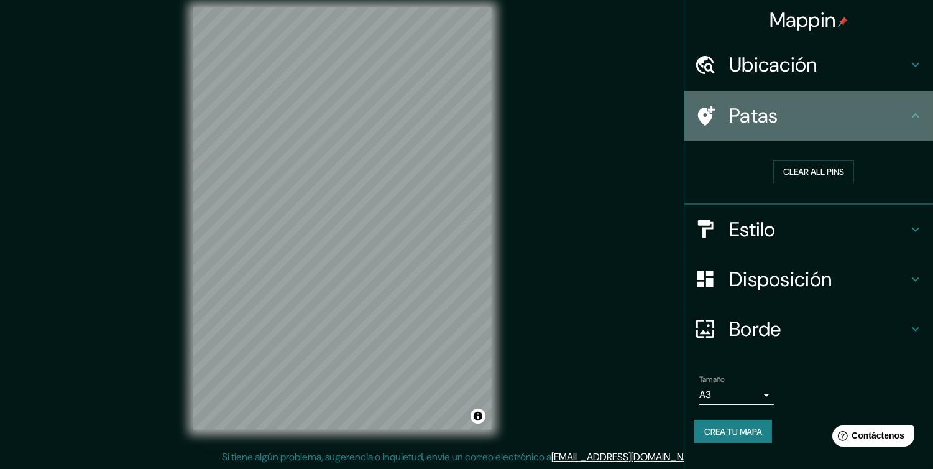
click at [913, 114] on icon at bounding box center [915, 115] width 15 height 15
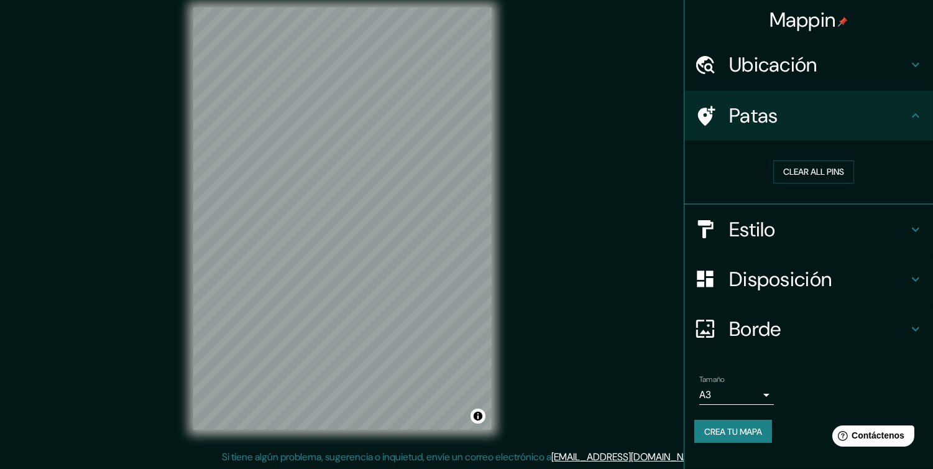
click at [913, 114] on icon at bounding box center [915, 115] width 15 height 15
click at [903, 116] on h4 "Patas" at bounding box center [818, 115] width 179 height 25
click at [778, 114] on h4 "Patas" at bounding box center [818, 115] width 179 height 25
click at [536, 156] on div "Mappin Ubicación [GEOGRAPHIC_DATA], [GEOGRAPHIC_DATA], [GEOGRAPHIC_DATA] Patas …" at bounding box center [466, 229] width 933 height 482
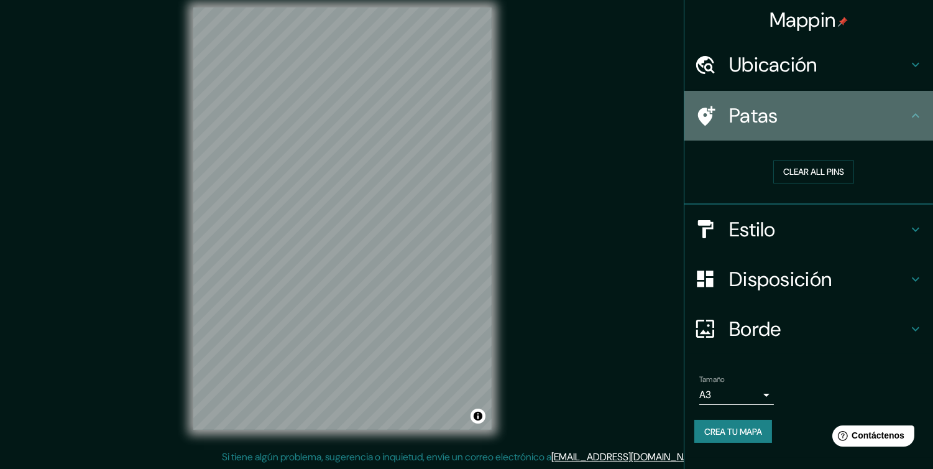
click at [871, 96] on div "Patas" at bounding box center [808, 116] width 249 height 50
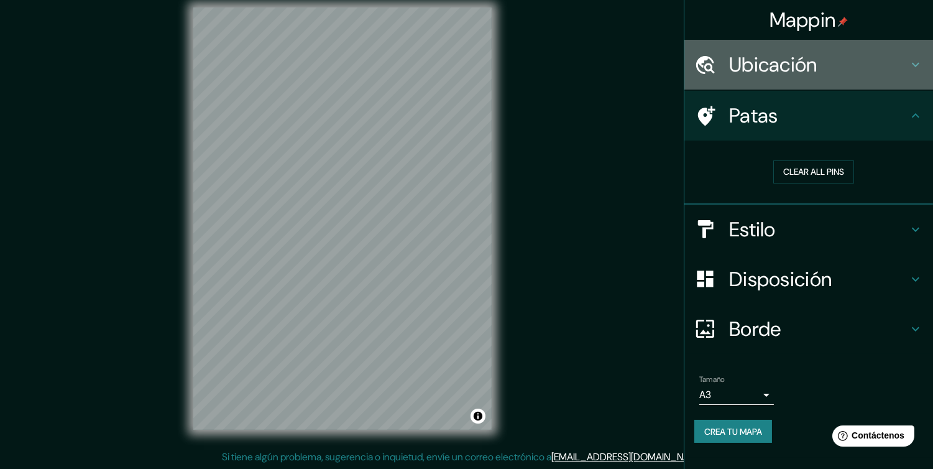
click at [904, 70] on h4 "Ubicación" at bounding box center [818, 64] width 179 height 25
type input "44"
type input "24"
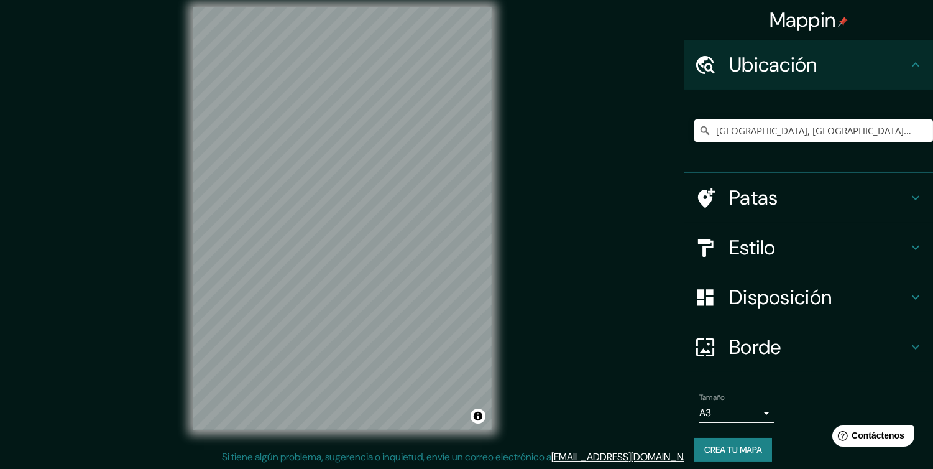
click at [908, 70] on icon at bounding box center [915, 64] width 15 height 15
click at [895, 73] on h4 "Ubicación" at bounding box center [818, 64] width 179 height 25
click at [908, 66] on icon at bounding box center [915, 64] width 15 height 15
click at [795, 63] on font "Ubicación" at bounding box center [773, 65] width 88 height 26
click at [775, 193] on h4 "Patas" at bounding box center [818, 197] width 179 height 25
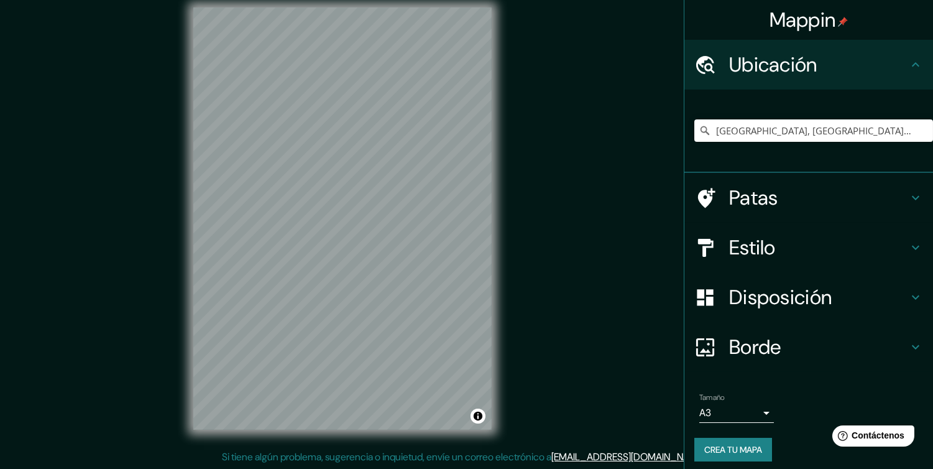
type input "44"
type input "24"
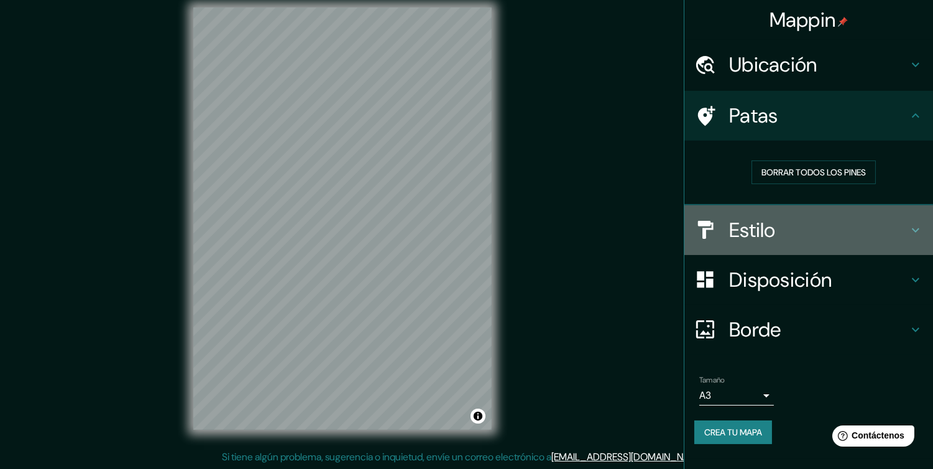
click at [829, 227] on h4 "Estilo" at bounding box center [818, 229] width 179 height 25
type input "44"
type input "24"
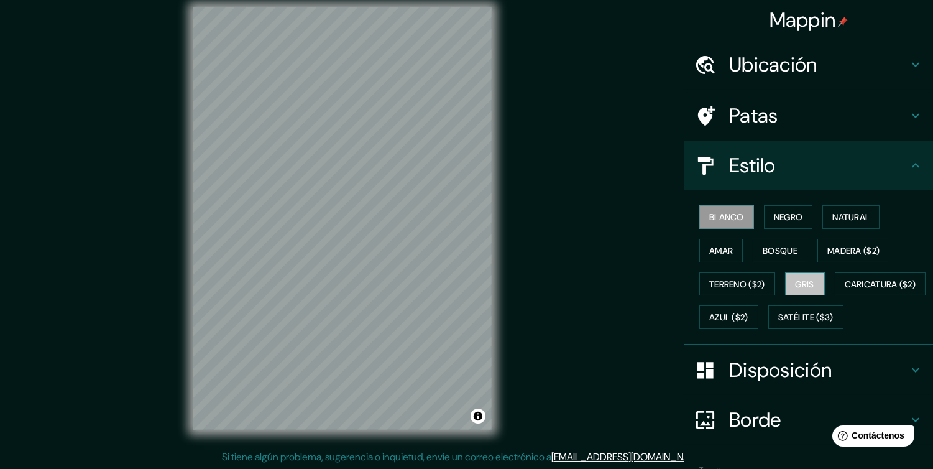
click at [805, 286] on font "Gris" at bounding box center [804, 283] width 19 height 11
click at [738, 219] on button "Blanco" at bounding box center [726, 217] width 55 height 24
click at [774, 214] on font "Negro" at bounding box center [788, 216] width 29 height 11
click at [723, 214] on font "Blanco" at bounding box center [726, 216] width 35 height 11
click at [873, 163] on h4 "Estilo" at bounding box center [818, 165] width 179 height 25
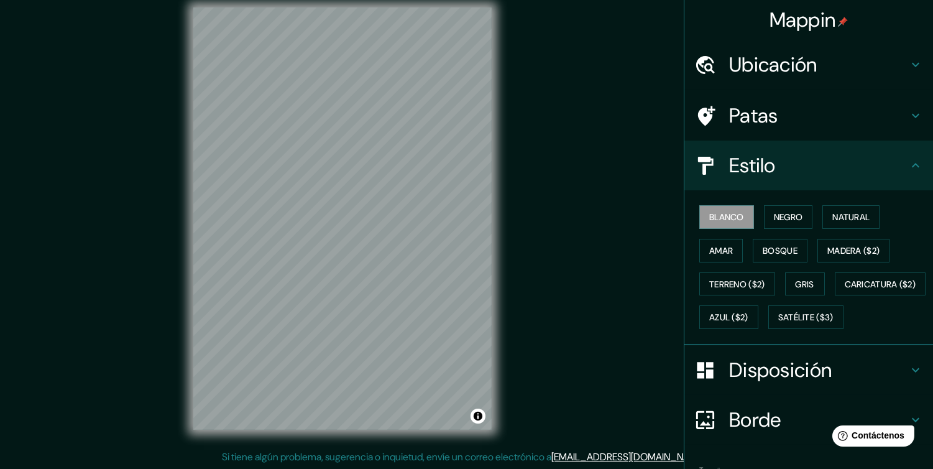
click at [910, 160] on icon at bounding box center [915, 165] width 15 height 15
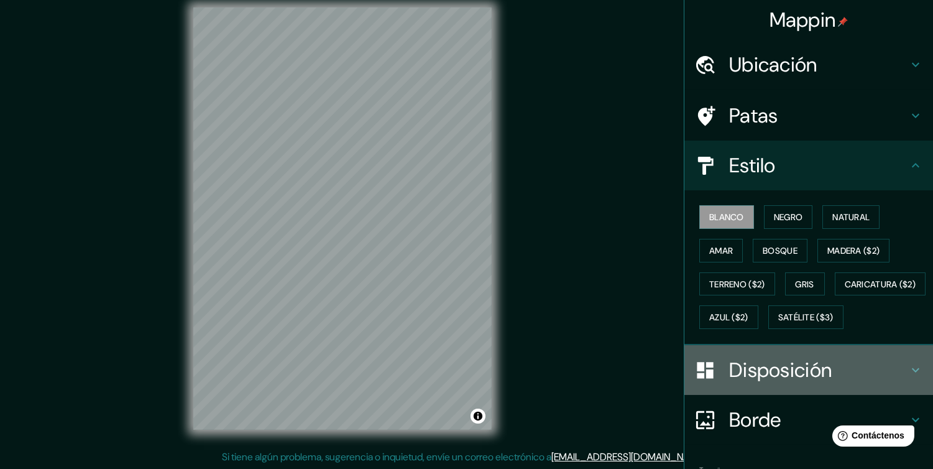
click at [812, 384] on div "Disposición" at bounding box center [808, 370] width 249 height 50
type input "44"
type input "24"
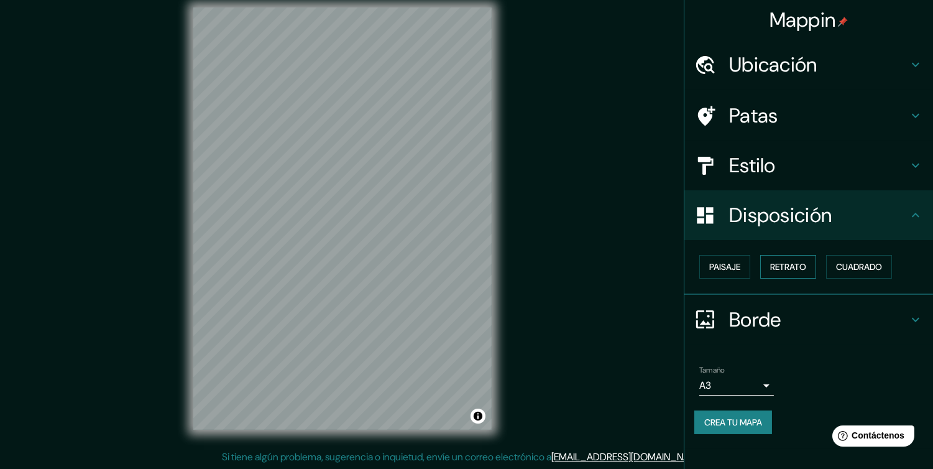
click at [781, 267] on font "Retrato" at bounding box center [788, 266] width 36 height 11
click at [912, 308] on div "Borde" at bounding box center [808, 320] width 249 height 50
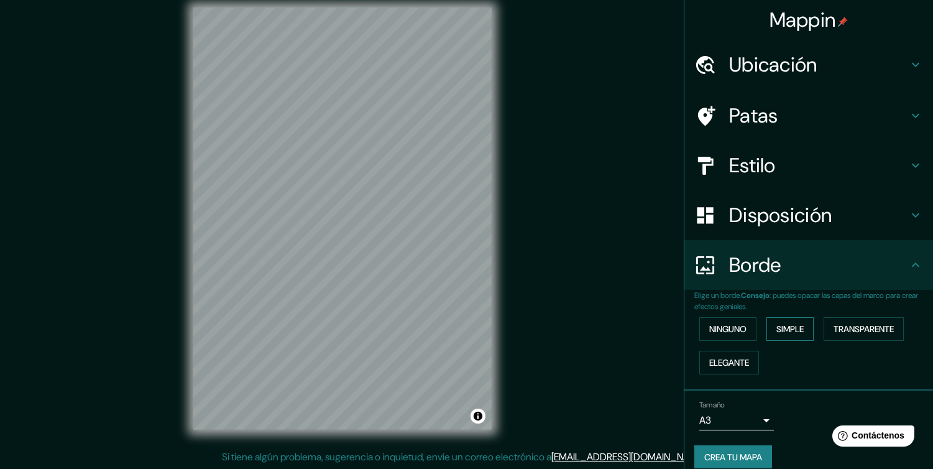
click at [795, 332] on font "Simple" at bounding box center [789, 328] width 27 height 11
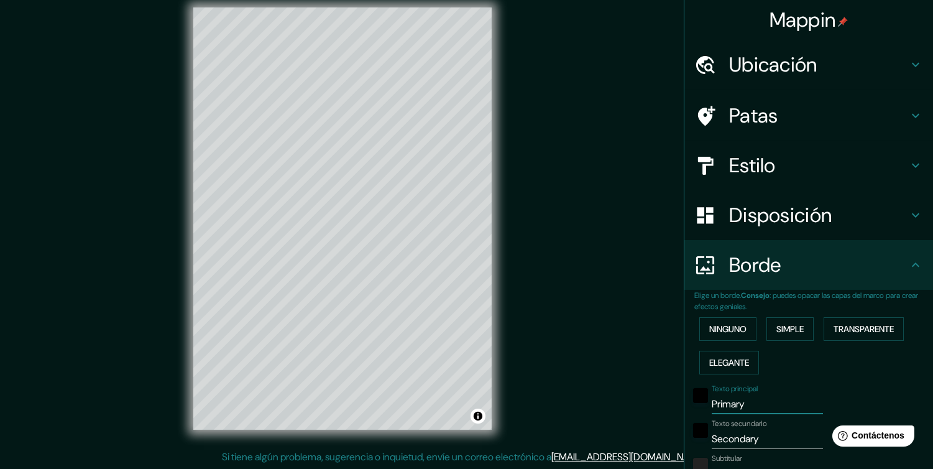
drag, startPoint x: 746, startPoint y: 396, endPoint x: 659, endPoint y: 403, distance: 87.8
click at [661, 402] on div "Mappin Ubicación [GEOGRAPHIC_DATA], [GEOGRAPHIC_DATA], [GEOGRAPHIC_DATA] Patas …" at bounding box center [466, 229] width 933 height 482
type input "s"
type input "S"
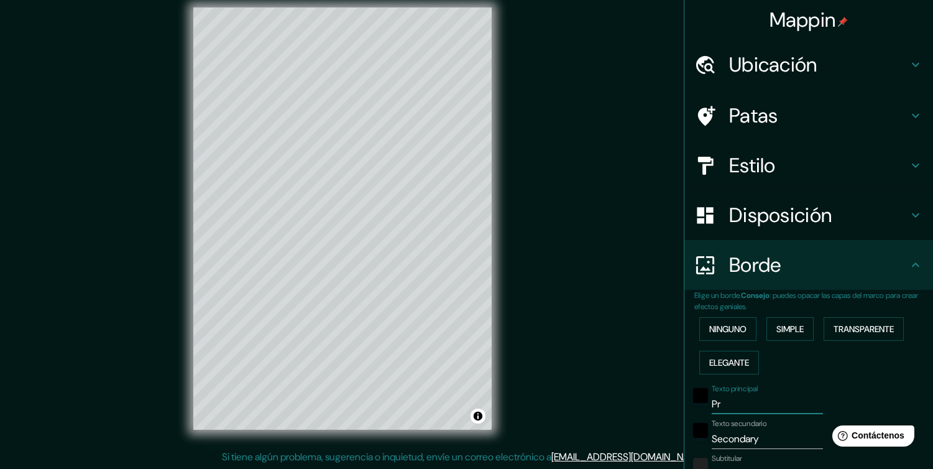
type input "P"
type input "santiago"
drag, startPoint x: 762, startPoint y: 432, endPoint x: 711, endPoint y: 431, distance: 51.6
click at [713, 432] on input "Secondary" at bounding box center [766, 439] width 111 height 20
type input "S"
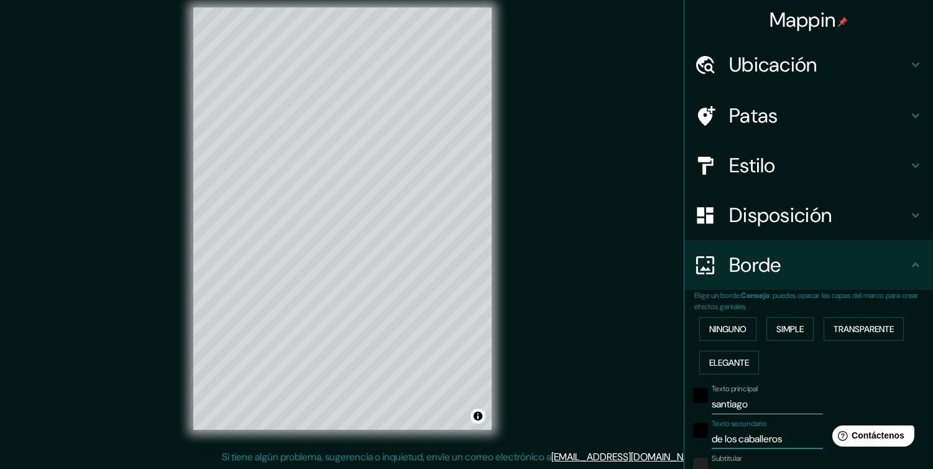
scroll to position [160, 0]
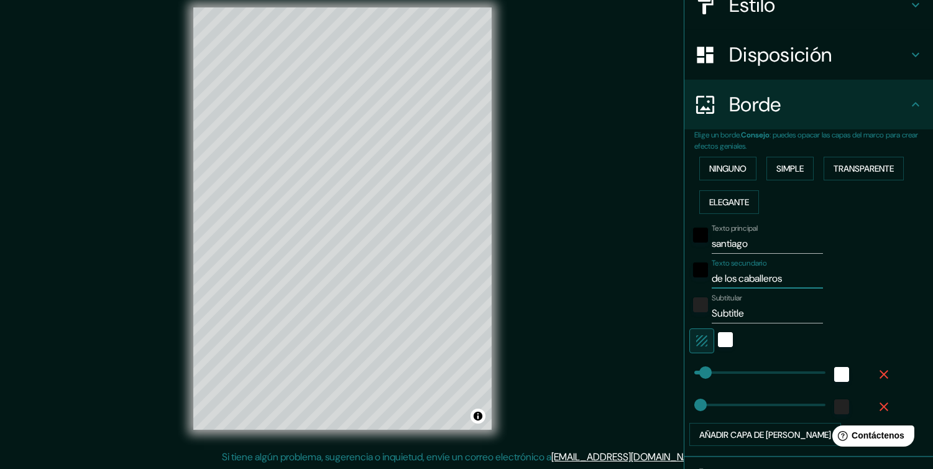
type input "de los caballeros"
drag, startPoint x: 711, startPoint y: 311, endPoint x: 660, endPoint y: 307, distance: 51.7
click at [665, 308] on div "Mappin Ubicación [GEOGRAPHIC_DATA], [GEOGRAPHIC_DATA], [GEOGRAPHIC_DATA] Patas …" at bounding box center [466, 229] width 933 height 482
click at [879, 370] on icon "button" at bounding box center [883, 374] width 9 height 9
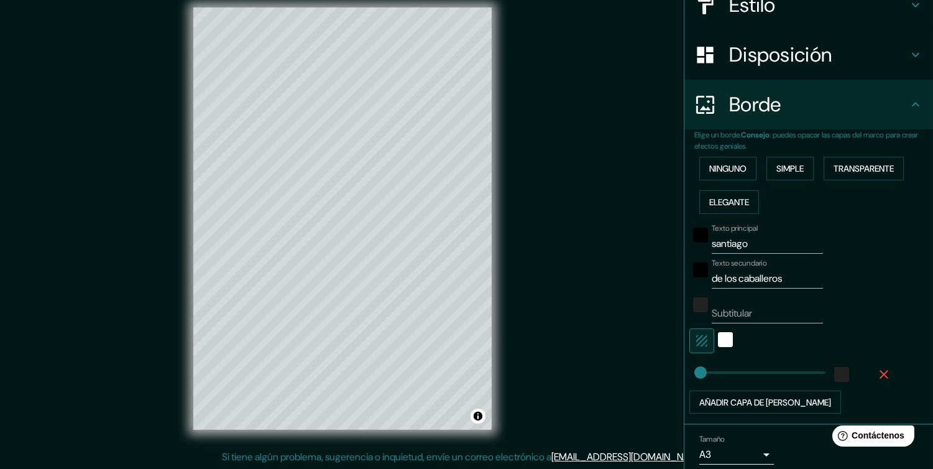
click at [876, 378] on icon "button" at bounding box center [883, 374] width 15 height 15
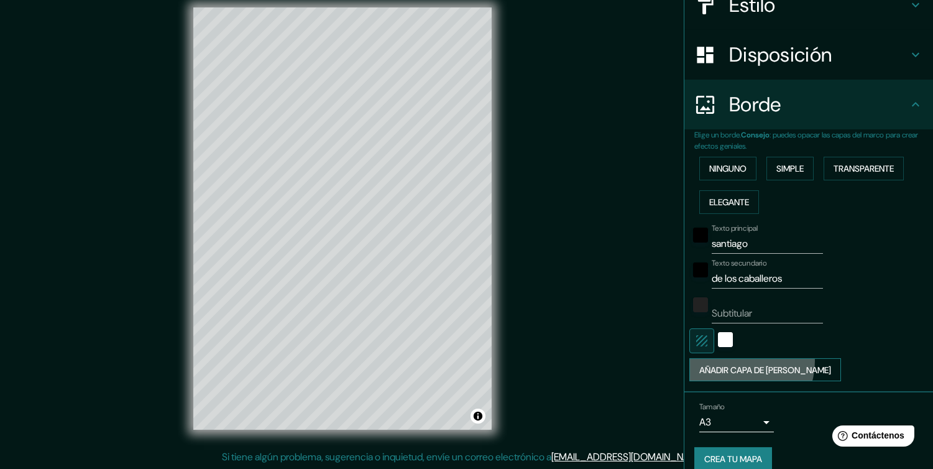
click at [728, 362] on font "Añadir capa de [PERSON_NAME]" at bounding box center [765, 370] width 132 height 16
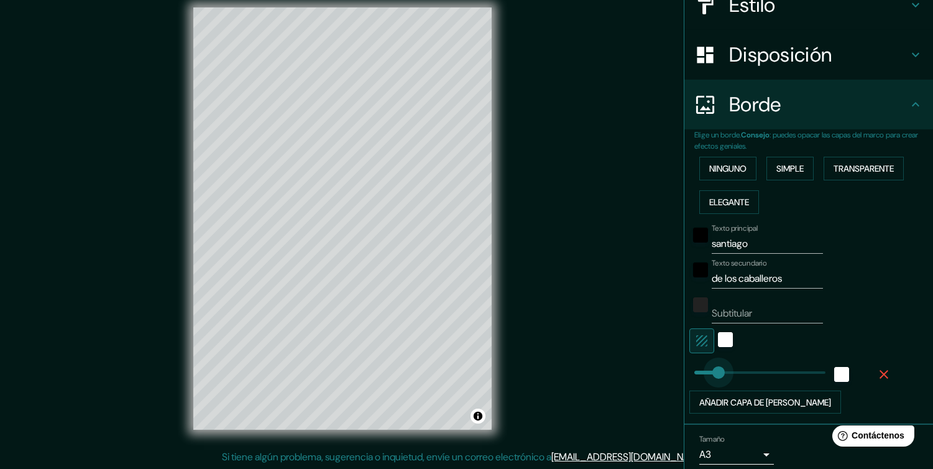
type input "79"
drag, startPoint x: 729, startPoint y: 371, endPoint x: 705, endPoint y: 372, distance: 23.6
click at [738, 396] on font "Añadir capa de [PERSON_NAME]" at bounding box center [765, 401] width 132 height 11
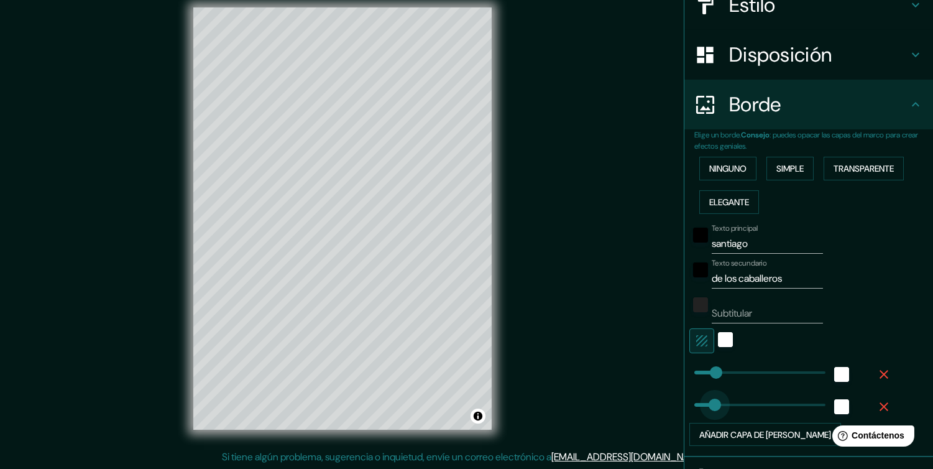
type input "63"
drag, startPoint x: 738, startPoint y: 400, endPoint x: 701, endPoint y: 400, distance: 37.3
type input "10"
drag, startPoint x: 701, startPoint y: 400, endPoint x: 687, endPoint y: 400, distance: 14.3
click at [692, 400] on span at bounding box center [698, 404] width 12 height 12
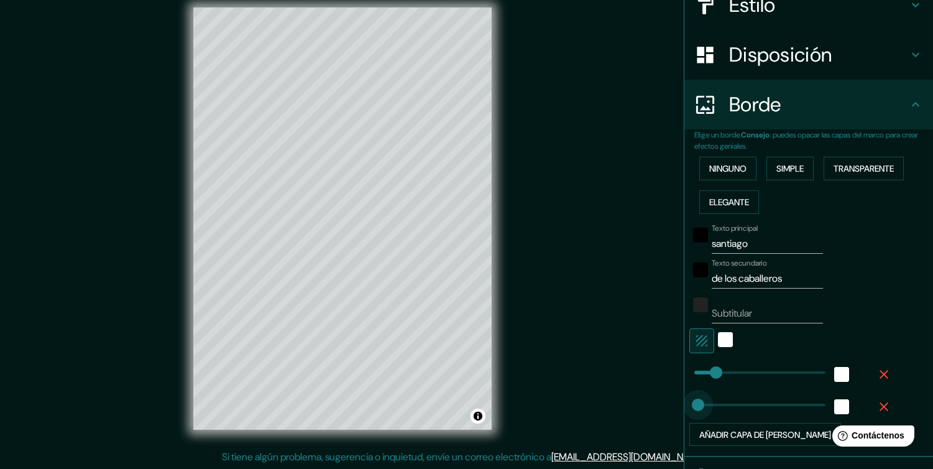
type input "10"
type input "45"
drag, startPoint x: 703, startPoint y: 370, endPoint x: 696, endPoint y: 370, distance: 6.8
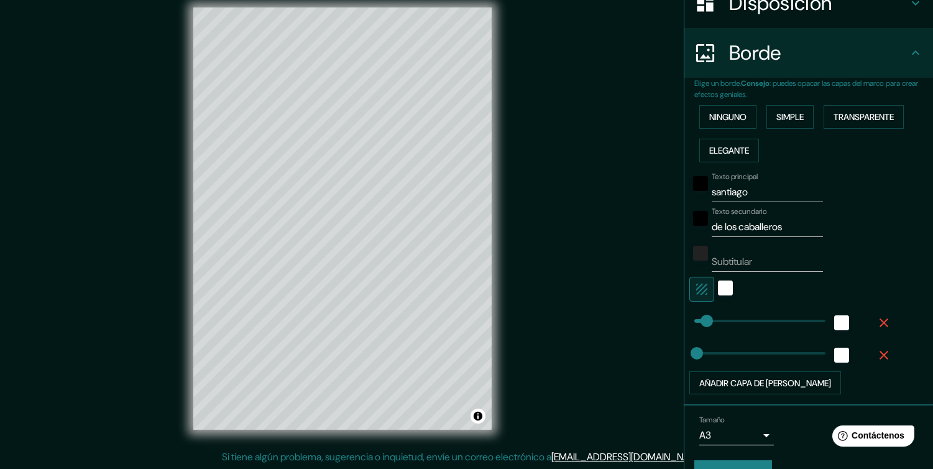
scroll to position [239, 0]
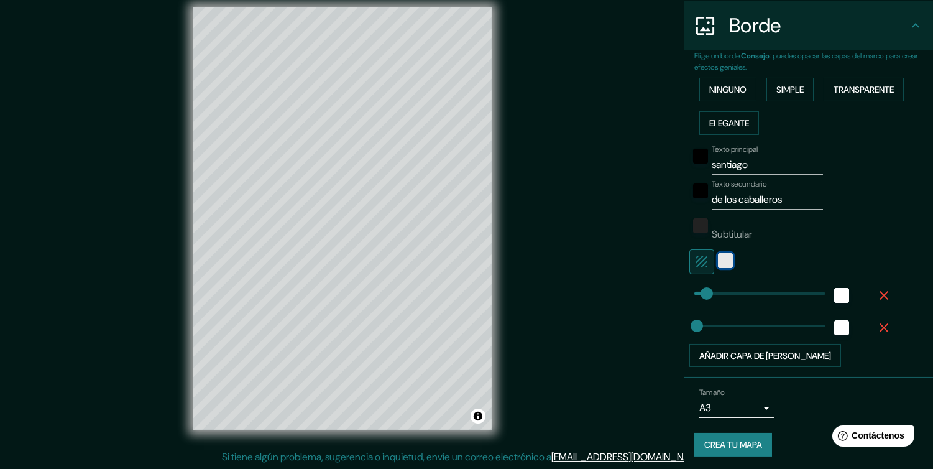
click at [718, 262] on div "blanco" at bounding box center [725, 260] width 15 height 15
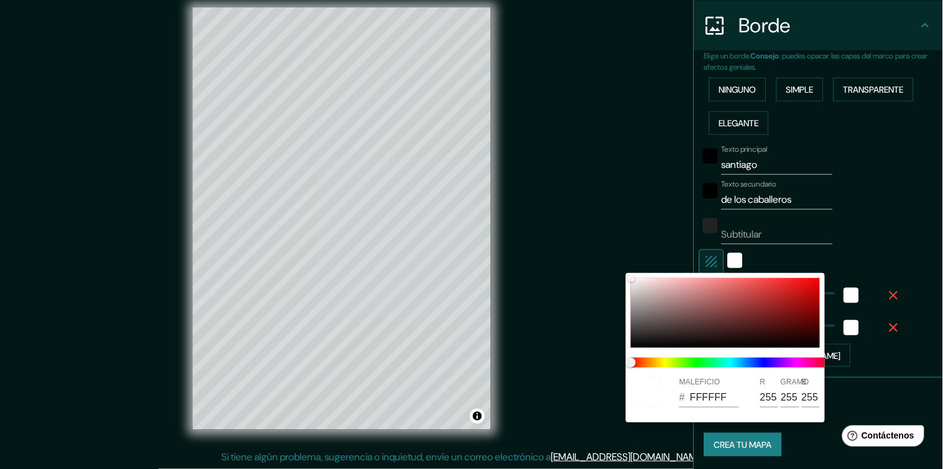
click at [700, 255] on div at bounding box center [471, 234] width 943 height 469
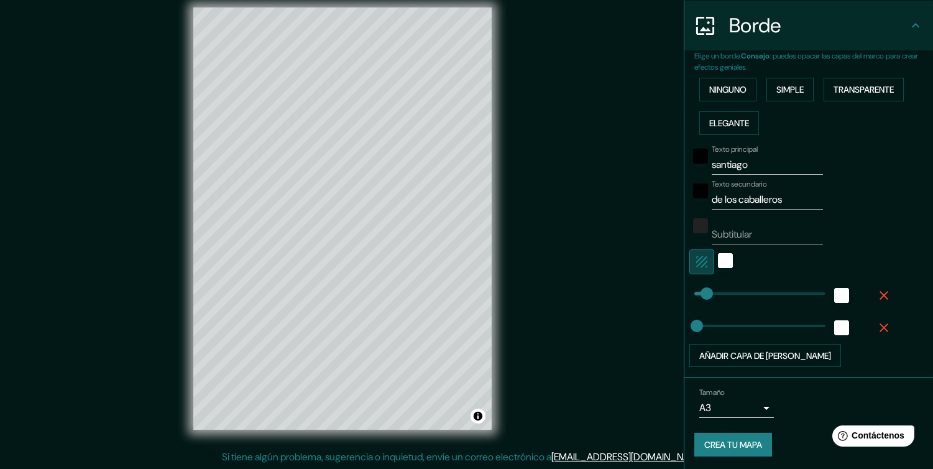
click at [696, 262] on icon "button" at bounding box center [701, 261] width 11 height 11
type input "17"
click at [749, 224] on input "Subtitular" at bounding box center [766, 234] width 111 height 20
click at [697, 153] on div "negro" at bounding box center [700, 156] width 15 height 15
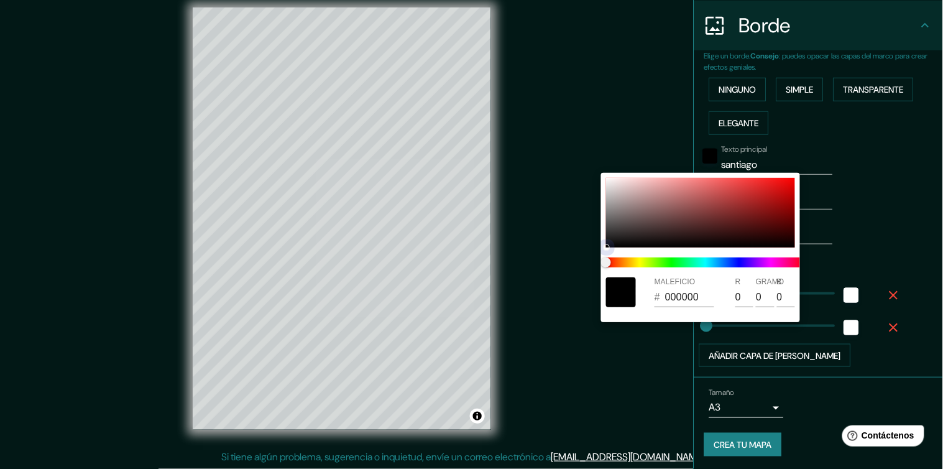
type input "8A3535"
type input "138"
type input "53"
type input "8C3434"
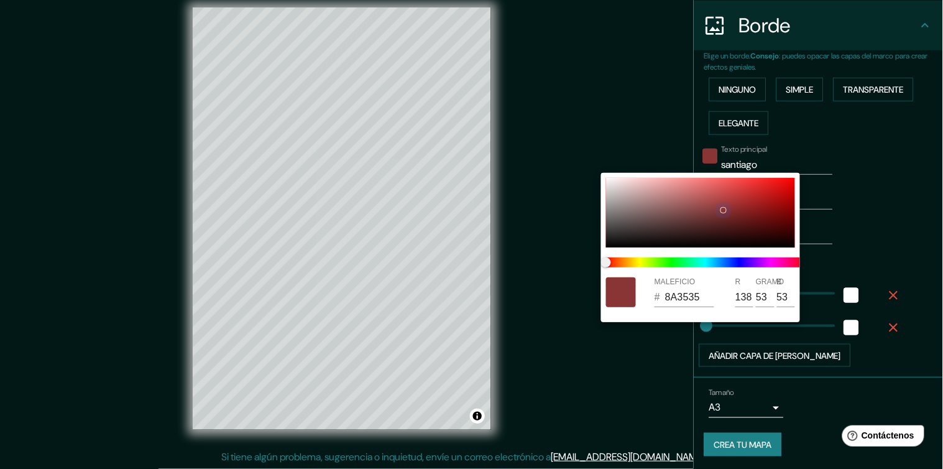
type input "140"
type input "52"
type input "8C3333"
type input "51"
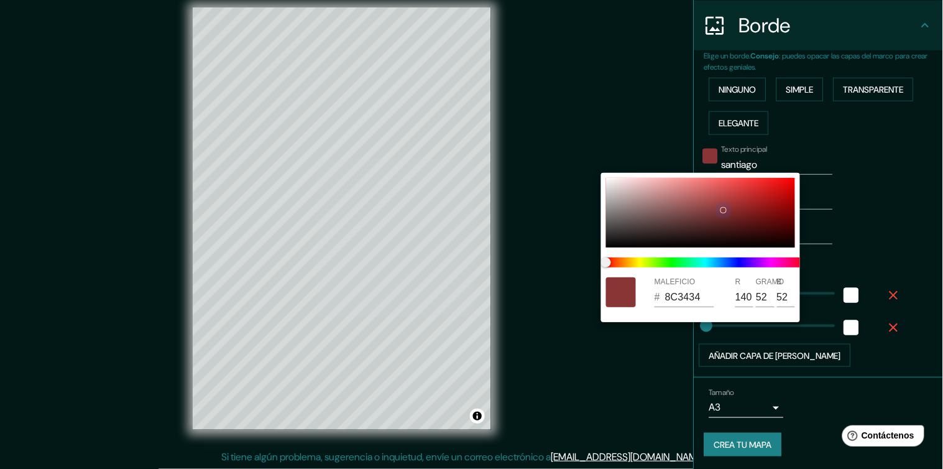
type input "51"
click at [727, 208] on div at bounding box center [700, 213] width 189 height 70
type input "8E3333"
type input "142"
type input "957373"
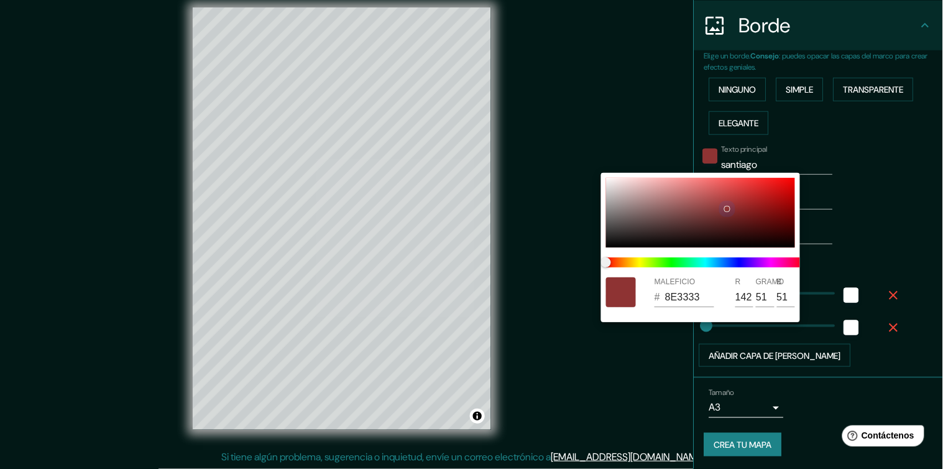
type input "149"
type input "115"
type input "AA9B9B"
type input "170"
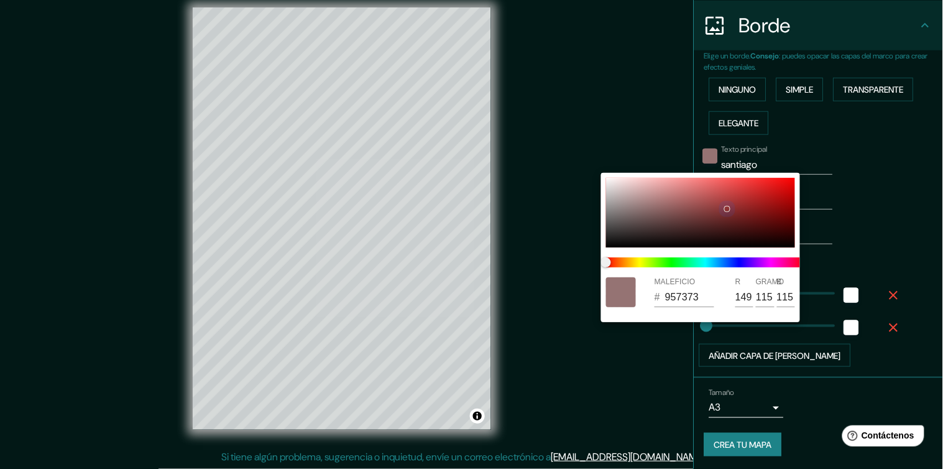
type input "155"
type input "B1ACAC"
type input "177"
type input "172"
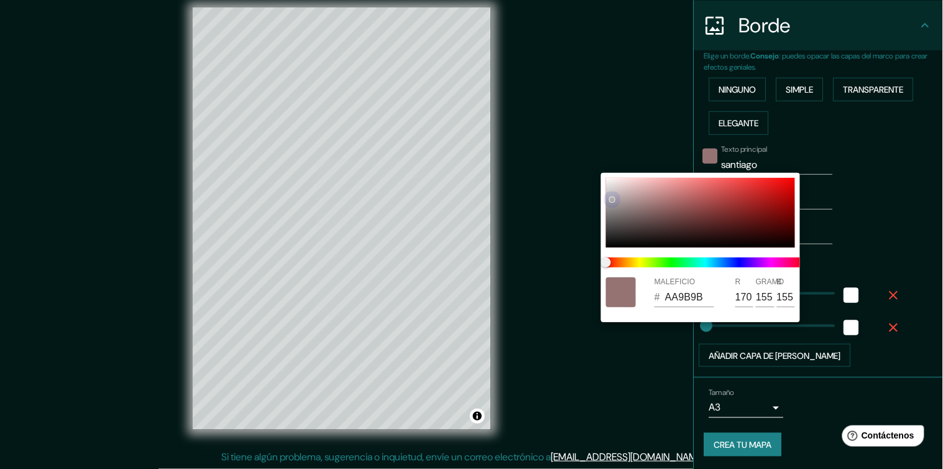
type input "172"
type input "B8B6B6"
type input "184"
type input "182"
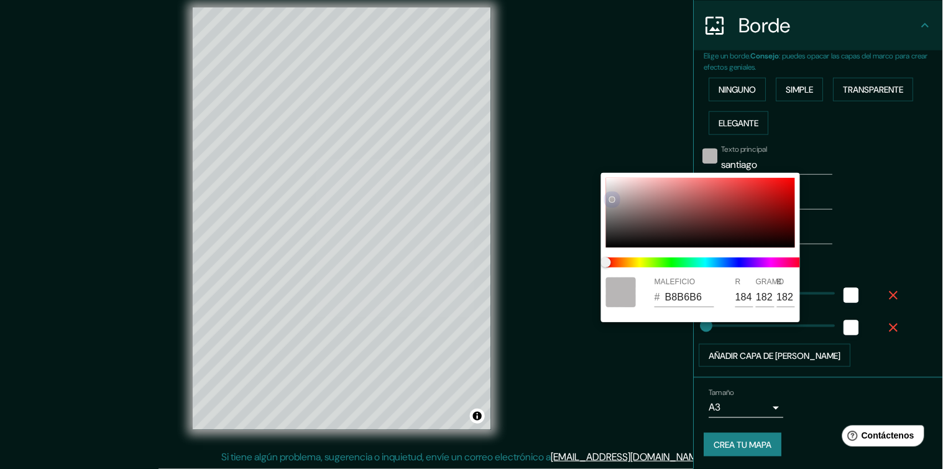
type input "BABABA"
type input "186"
type input "BCBCBC"
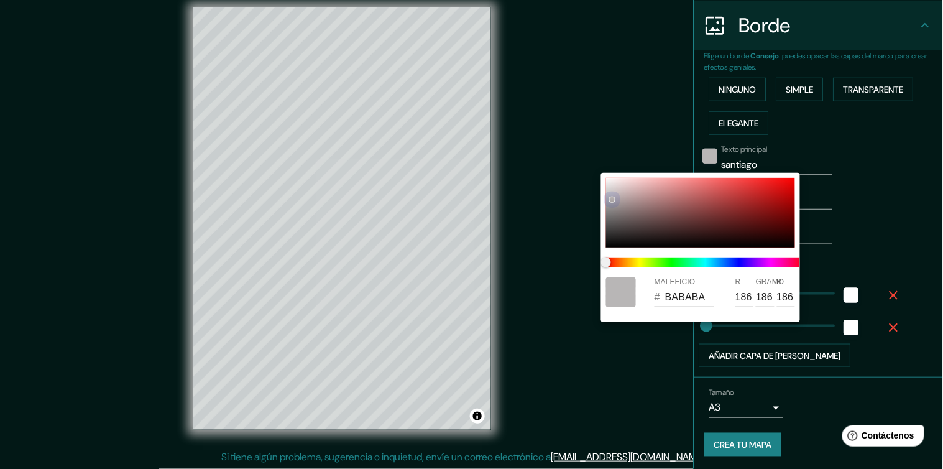
type input "188"
type input "C1C1C1"
type input "193"
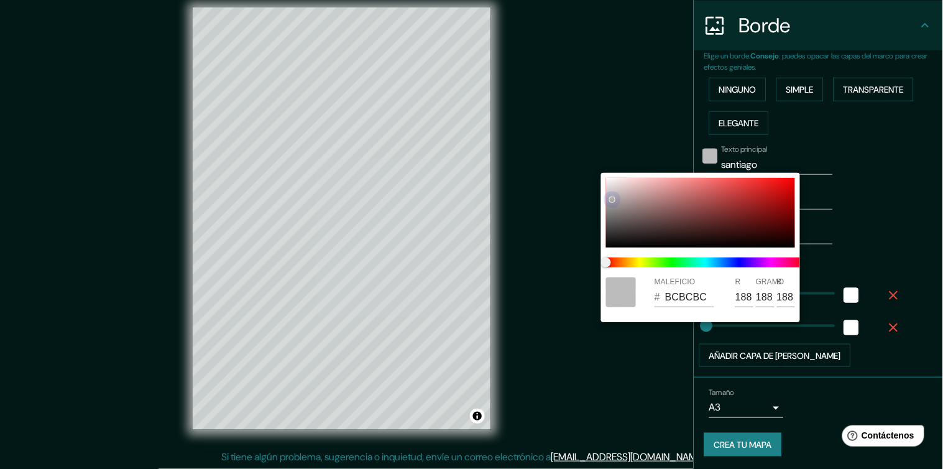
type input "193"
type input "C3C3C3"
type input "195"
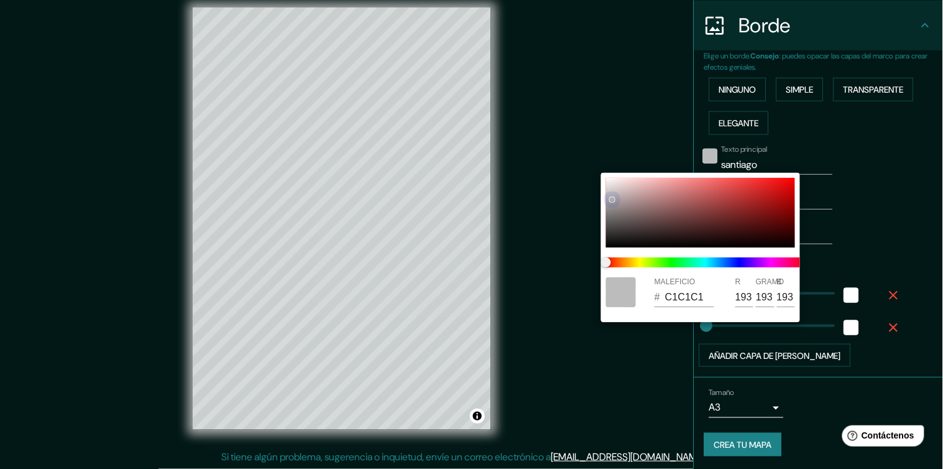
type input "195"
type input "555555"
type input "85"
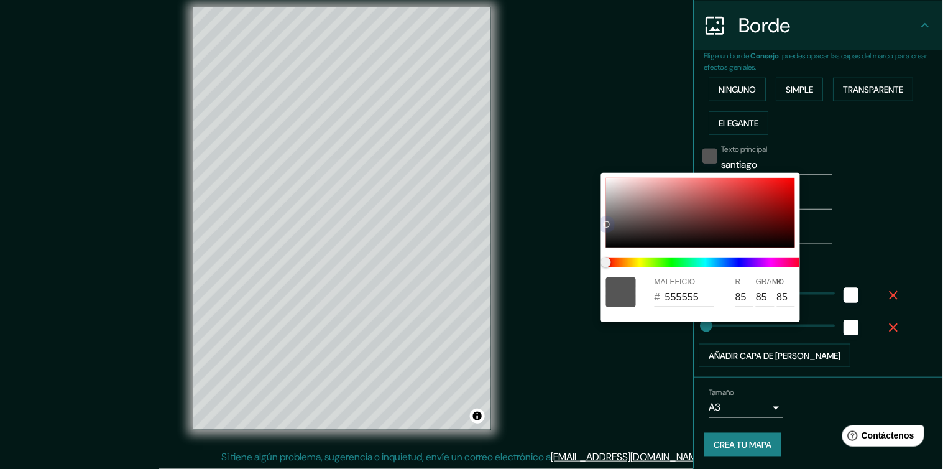
drag, startPoint x: 649, startPoint y: 206, endPoint x: 601, endPoint y: 237, distance: 56.7
click at [584, 309] on div "MALEFICIO # 555555 R 85 GRAMO 85 B 85" at bounding box center [471, 234] width 943 height 469
type input "202020"
type input "32"
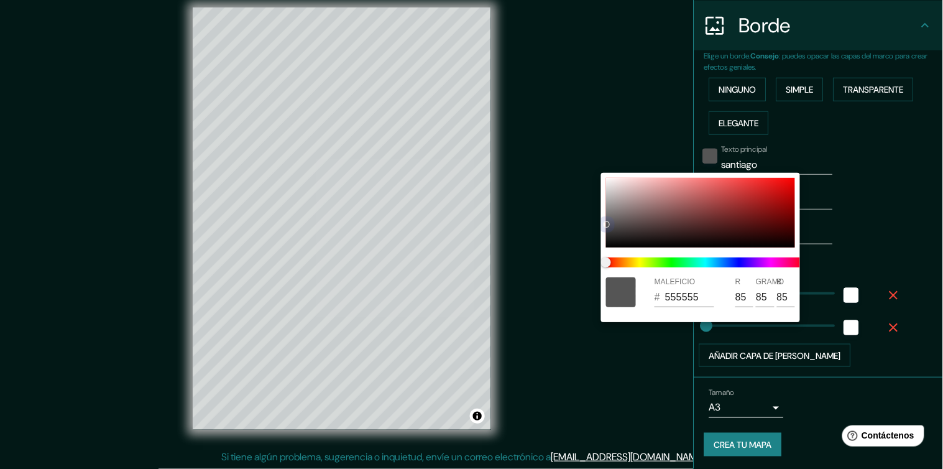
type input "32"
type input "171717"
type input "23"
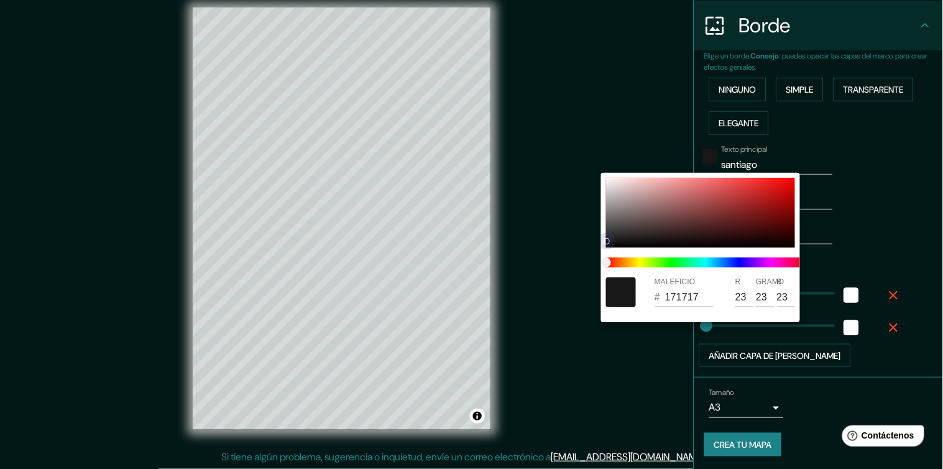
type input "070707"
type input "7"
drag, startPoint x: 608, startPoint y: 240, endPoint x: 606, endPoint y: 261, distance: 20.6
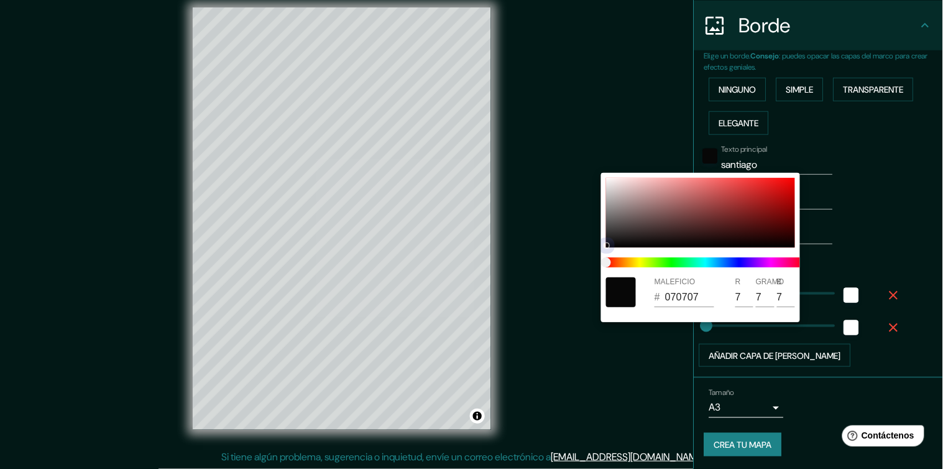
click at [606, 260] on div "MALEFICIO # 070707 R 7 GRAMO 7 B 7" at bounding box center [700, 247] width 199 height 149
click at [857, 237] on div at bounding box center [471, 234] width 943 height 469
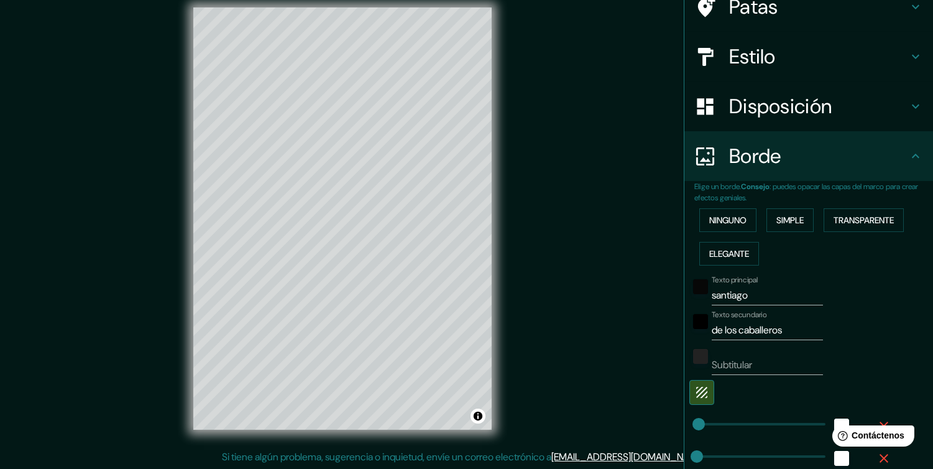
scroll to position [78, 0]
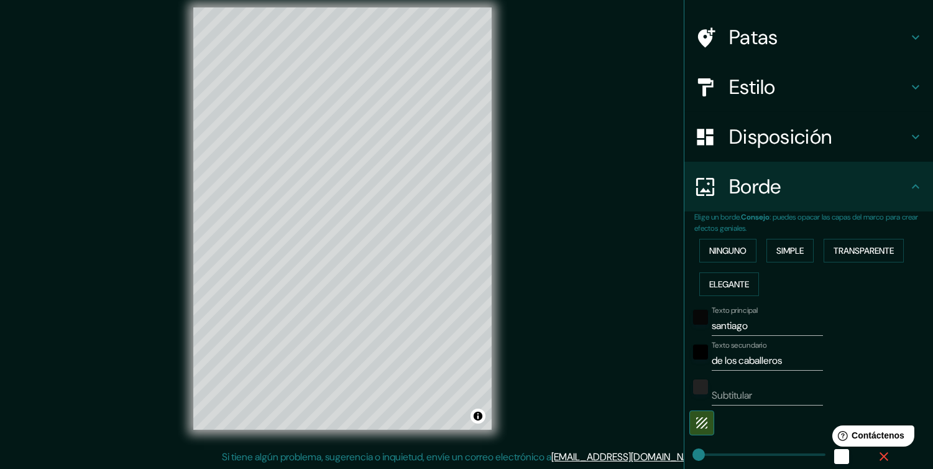
click at [892, 183] on h4 "Borde" at bounding box center [818, 186] width 179 height 25
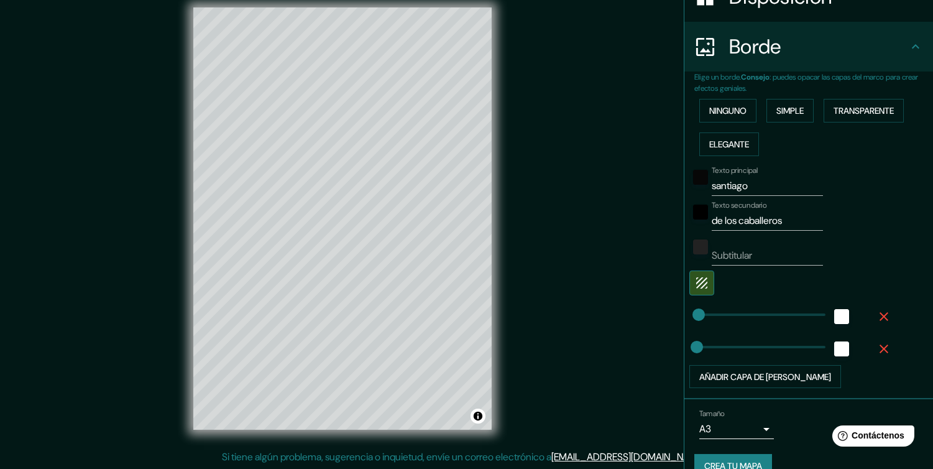
scroll to position [239, 0]
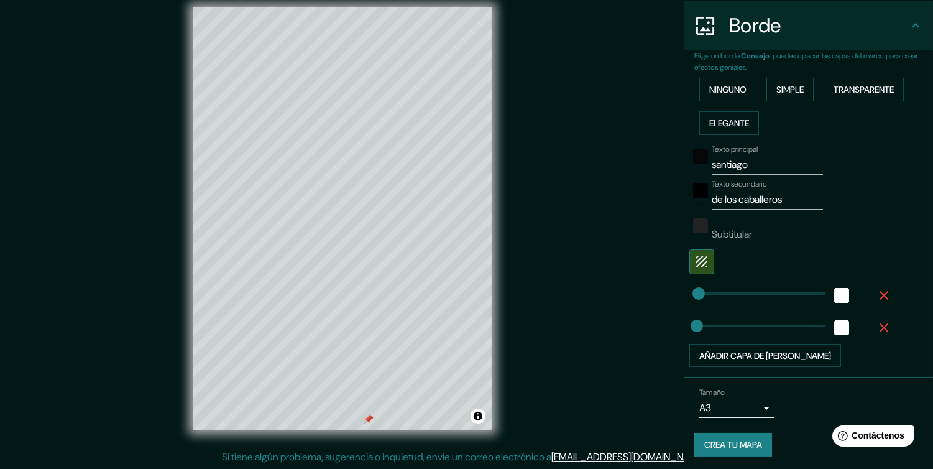
click at [370, 418] on div at bounding box center [369, 419] width 10 height 10
click at [421, 299] on div at bounding box center [420, 295] width 10 height 10
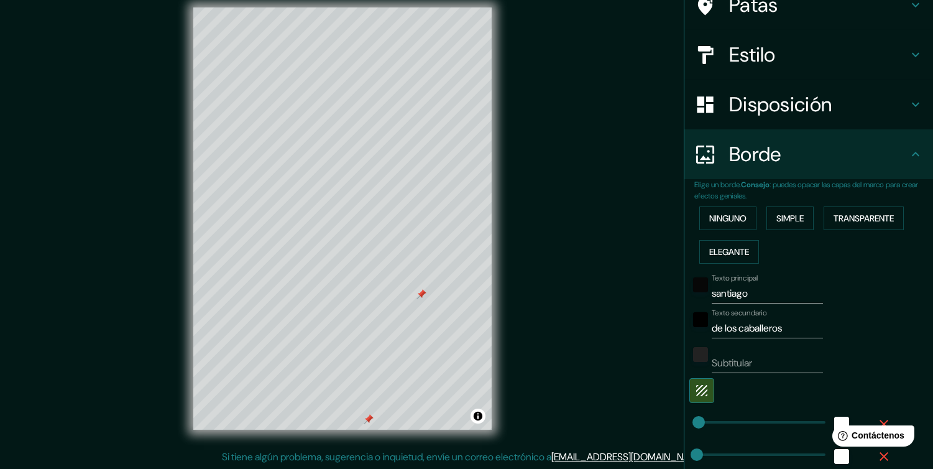
scroll to position [0, 0]
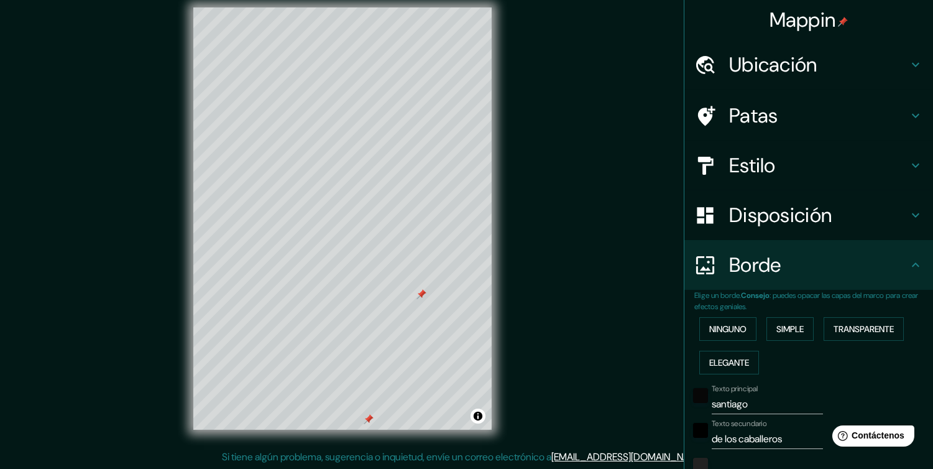
click at [912, 114] on icon at bounding box center [915, 116] width 7 height 4
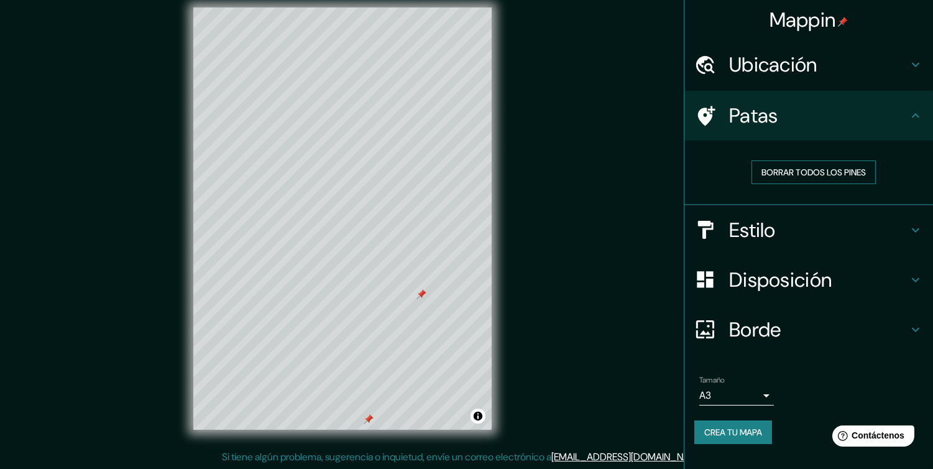
click at [845, 169] on font "Borrar todos los pines" at bounding box center [813, 172] width 104 height 11
click at [914, 113] on icon at bounding box center [915, 115] width 15 height 15
click at [909, 60] on icon at bounding box center [915, 64] width 15 height 15
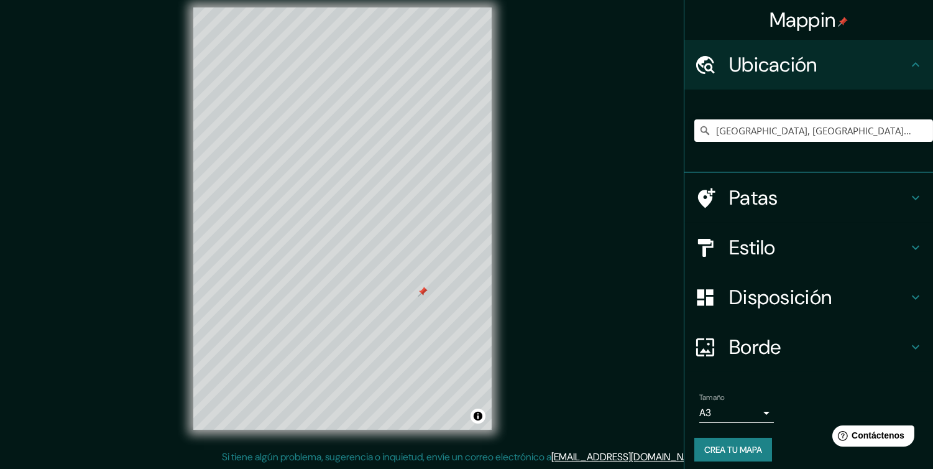
click at [910, 60] on icon at bounding box center [915, 64] width 15 height 15
click at [908, 250] on icon at bounding box center [915, 247] width 15 height 15
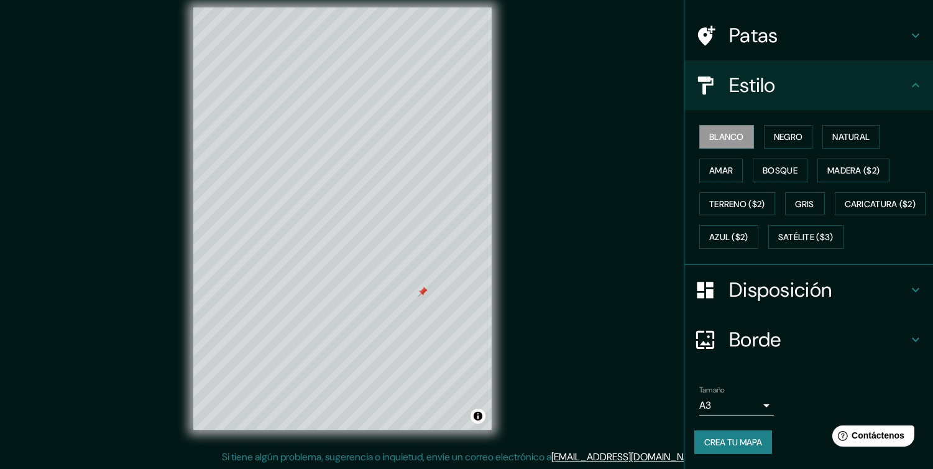
scroll to position [110, 0]
click at [727, 405] on body "Mappin Ubicación [GEOGRAPHIC_DATA], [GEOGRAPHIC_DATA], [GEOGRAPHIC_DATA] Patas …" at bounding box center [466, 222] width 933 height 469
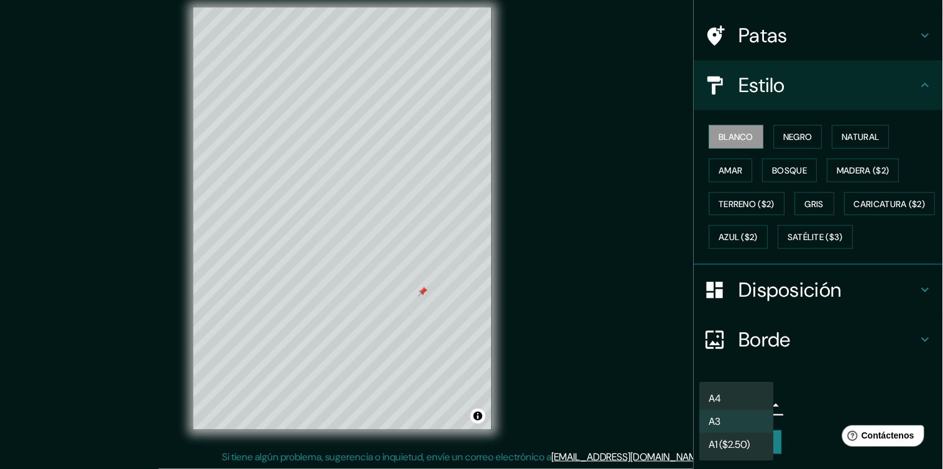
click at [740, 395] on li "A4" at bounding box center [736, 397] width 75 height 23
type input "single"
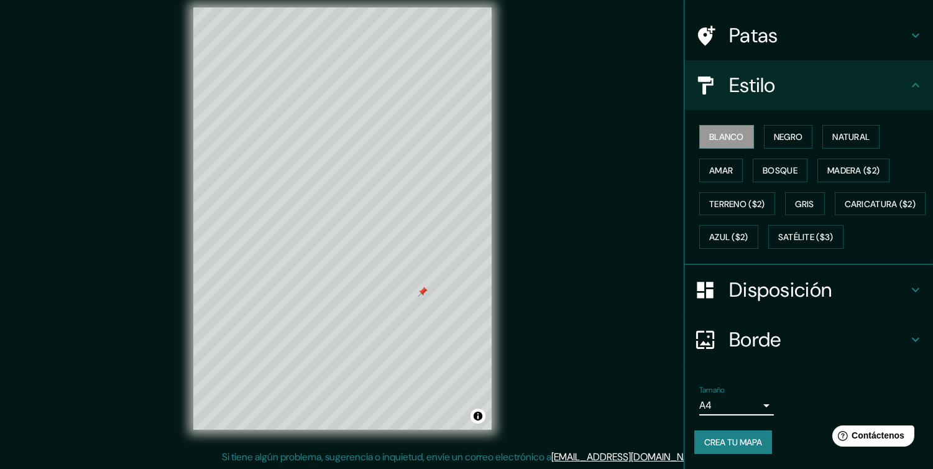
click at [738, 431] on button "Crea tu mapa" at bounding box center [733, 442] width 78 height 24
click at [730, 445] on font "Crea tu mapa" at bounding box center [733, 441] width 58 height 11
click at [475, 415] on button "Activar o desactivar atribución" at bounding box center [477, 415] width 15 height 15
click at [477, 414] on button "Activar o desactivar atribución" at bounding box center [477, 415] width 15 height 15
click at [908, 78] on icon at bounding box center [915, 85] width 15 height 15
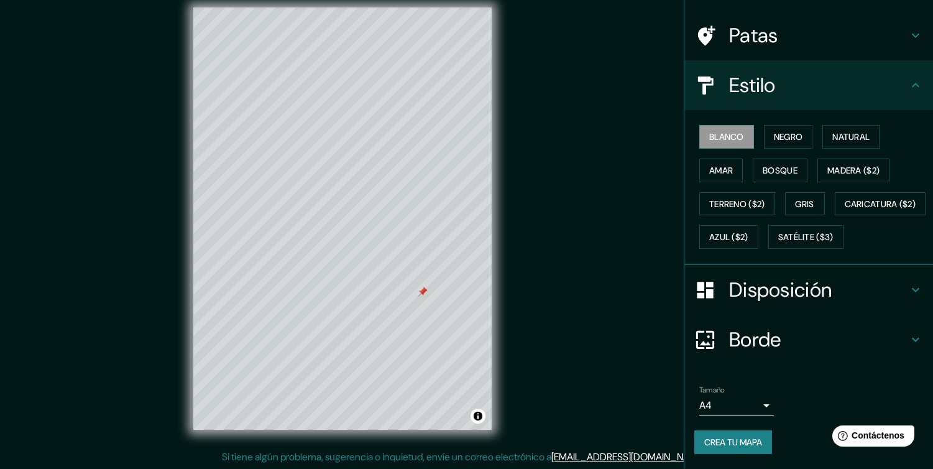
click at [908, 283] on icon at bounding box center [915, 289] width 15 height 15
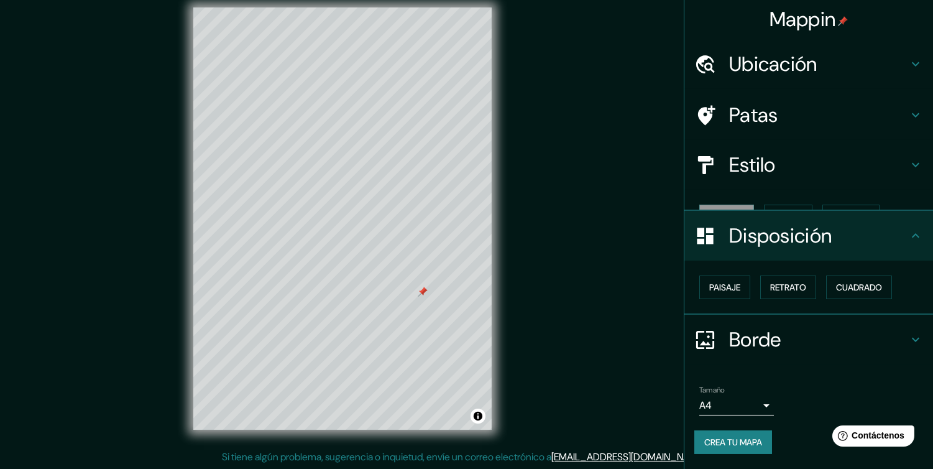
scroll to position [0, 0]
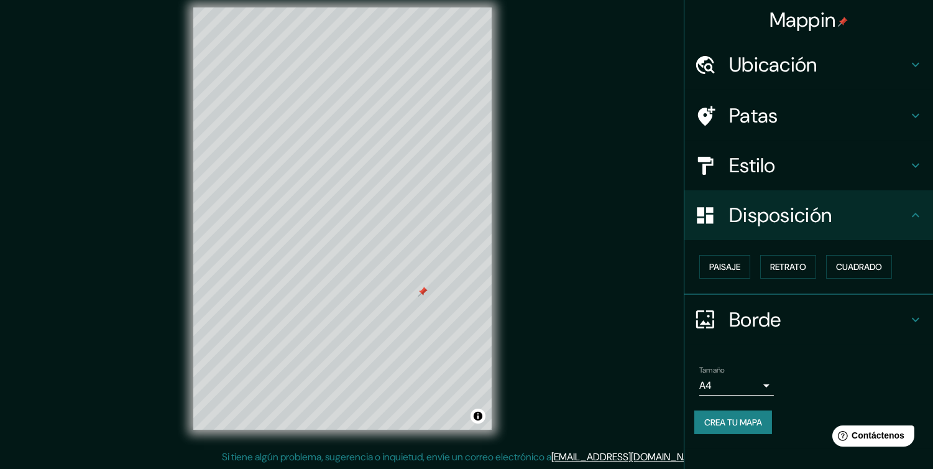
click at [912, 222] on div "Disposición" at bounding box center [808, 215] width 249 height 50
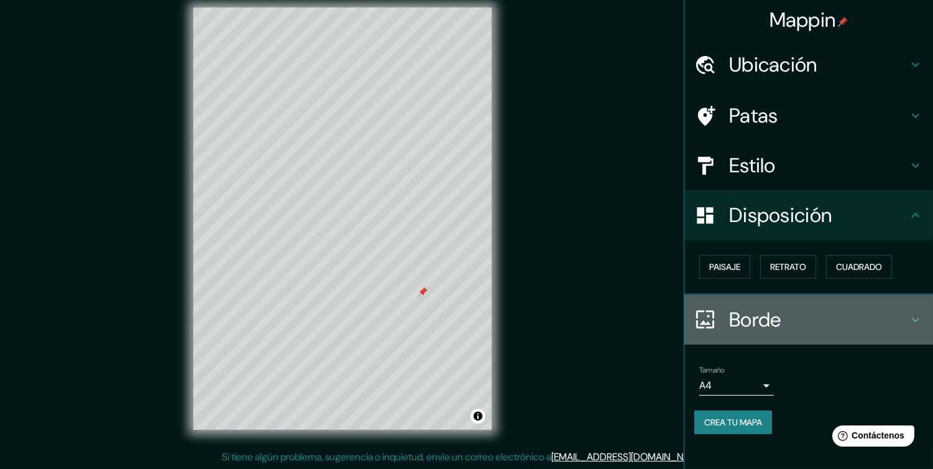
click at [915, 314] on icon at bounding box center [915, 319] width 15 height 15
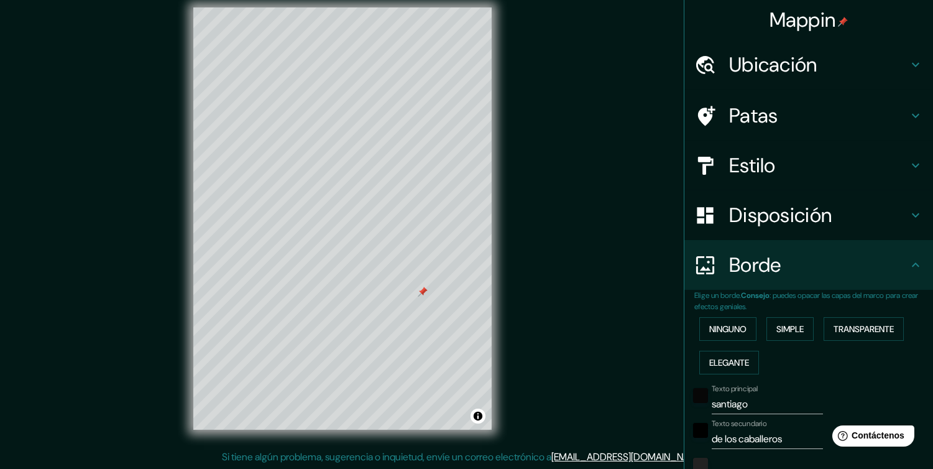
click at [908, 268] on icon at bounding box center [915, 264] width 15 height 15
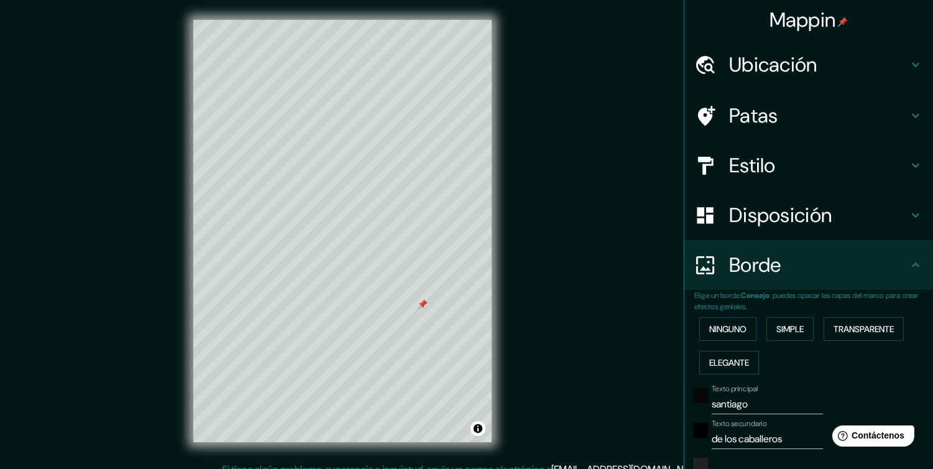
click at [897, 72] on h4 "Ubicación" at bounding box center [818, 64] width 179 height 25
